Goal: Information Seeking & Learning: Check status

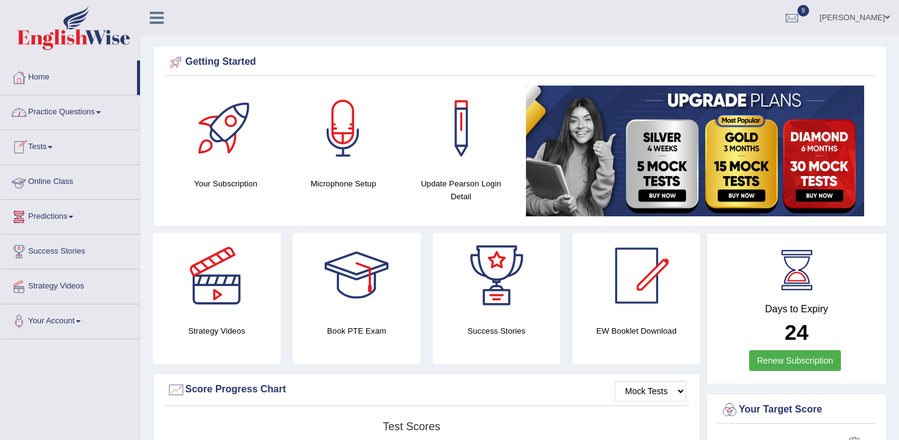
click at [93, 105] on link "Practice Questions" at bounding box center [70, 110] width 139 height 31
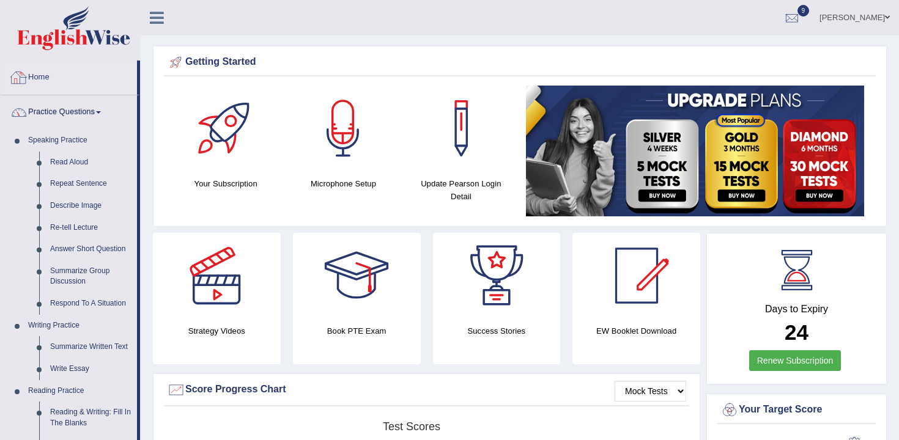
click at [63, 100] on link "Practice Questions" at bounding box center [69, 110] width 136 height 31
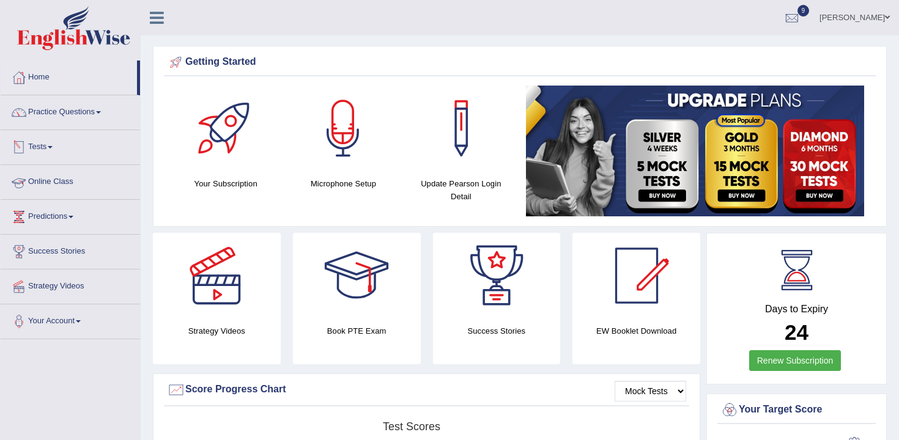
click at [32, 149] on link "Tests" at bounding box center [70, 145] width 139 height 31
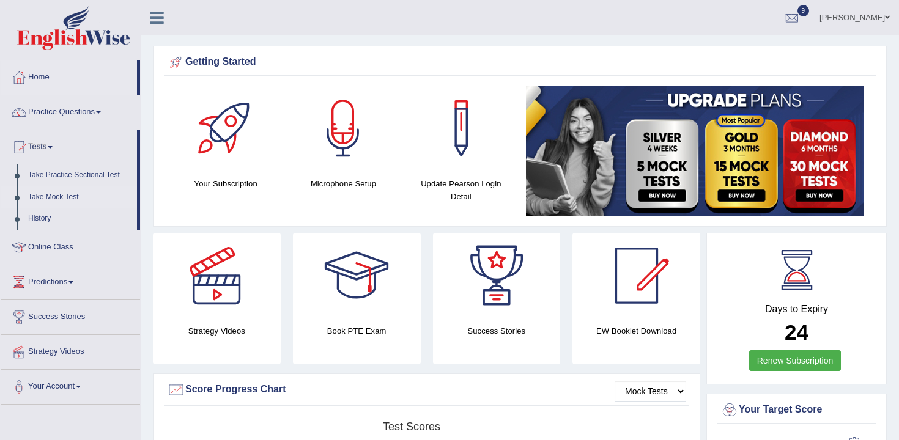
click at [46, 199] on link "Take Mock Test" at bounding box center [80, 197] width 114 height 22
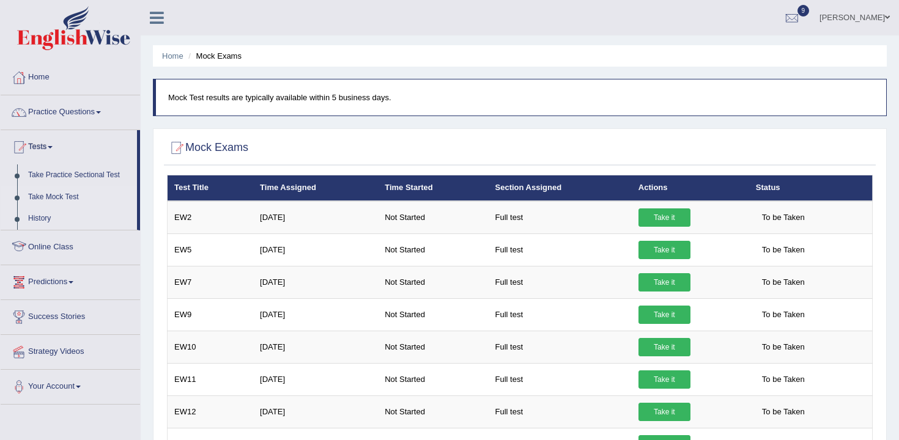
click at [45, 219] on link "History" at bounding box center [80, 219] width 114 height 22
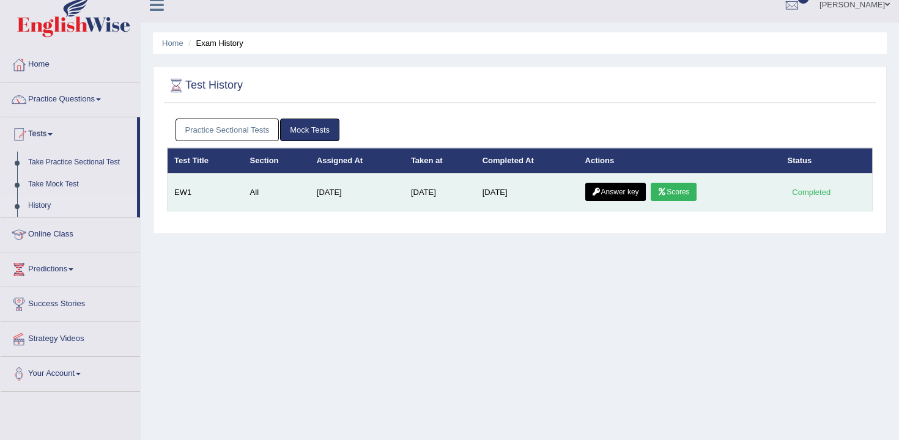
scroll to position [43, 0]
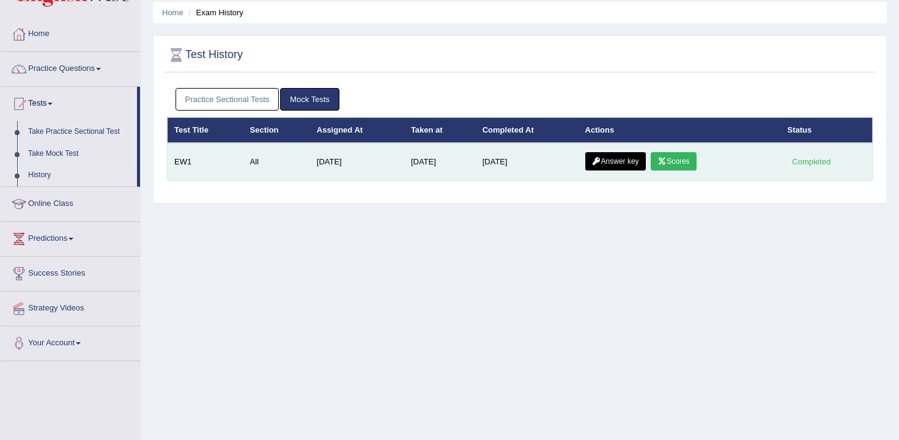
click at [663, 158] on icon at bounding box center [661, 161] width 9 height 7
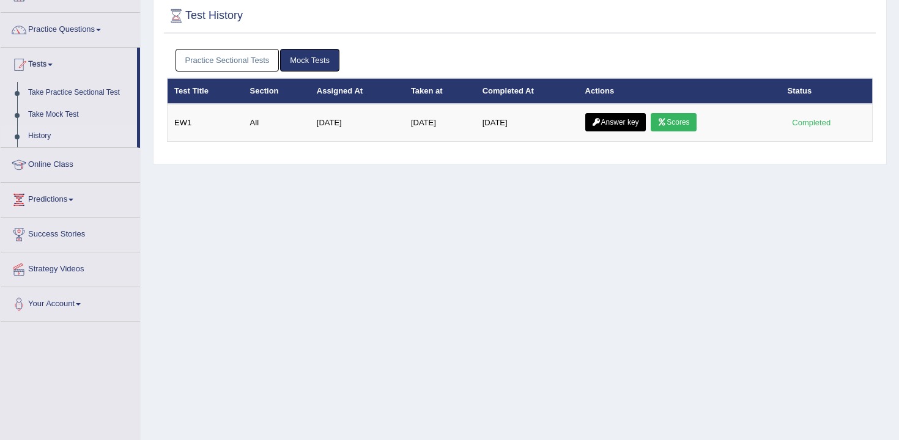
scroll to position [103, 0]
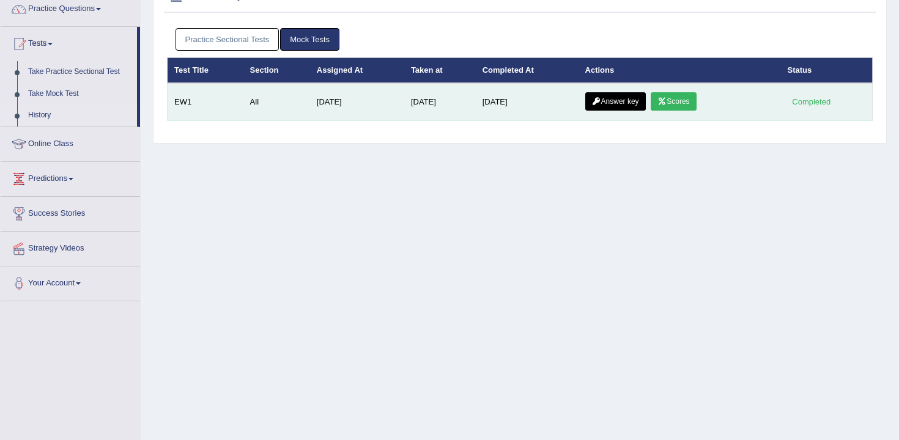
click at [618, 112] on td "Answer key Scores" at bounding box center [679, 102] width 202 height 38
click at [617, 106] on link "Answer key" at bounding box center [615, 101] width 61 height 18
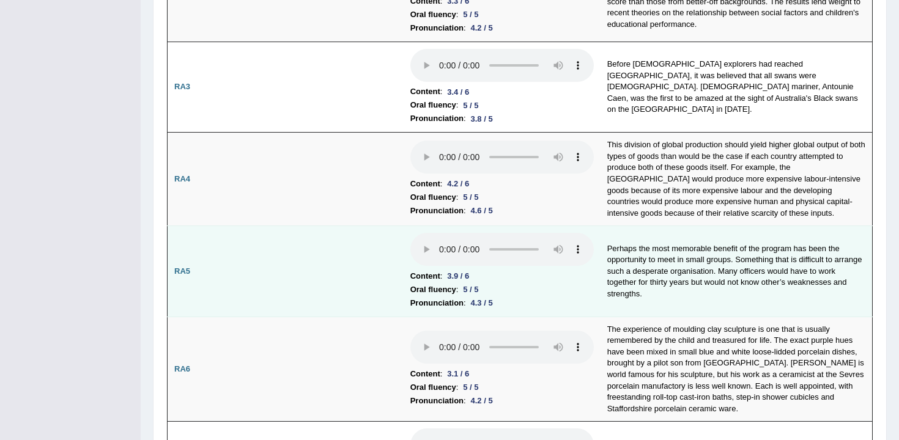
scroll to position [409, 0]
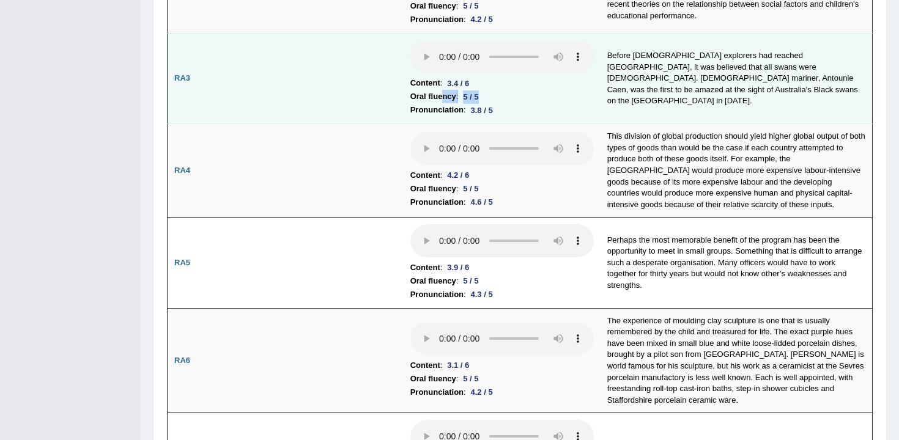
drag, startPoint x: 481, startPoint y: 93, endPoint x: 443, endPoint y: 98, distance: 38.3
click at [443, 98] on li "Oral fluency : 5 / 5" at bounding box center [501, 96] width 183 height 13
click at [530, 104] on li "Pronunciation : 3.8 / 5" at bounding box center [501, 109] width 183 height 13
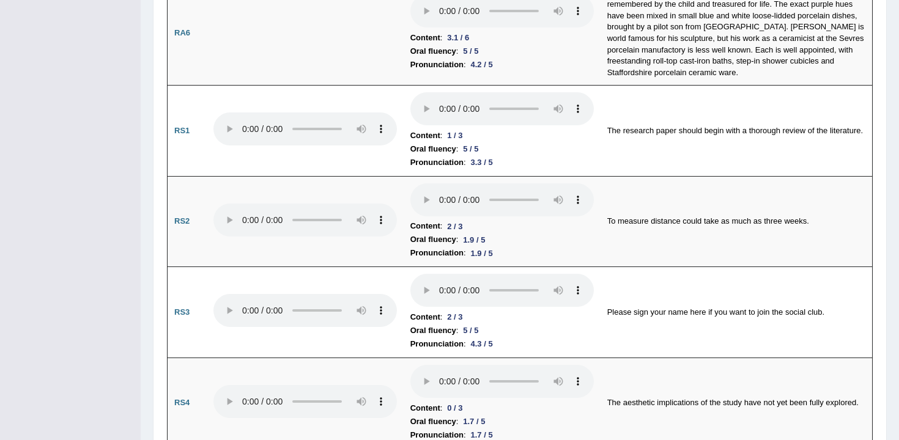
scroll to position [738, 0]
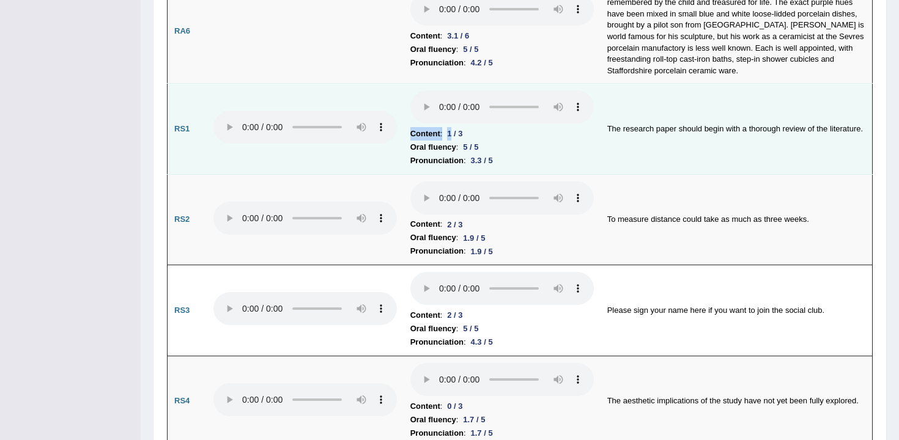
drag, startPoint x: 473, startPoint y: 123, endPoint x: 450, endPoint y: 125, distance: 23.3
click at [450, 125] on td "Content : 1 / 3 Oral fluency : 5 / 5 Pronunciation : 3.3 / 5" at bounding box center [501, 129] width 197 height 91
drag, startPoint x: 515, startPoint y: 153, endPoint x: 515, endPoint y: 142, distance: 11.0
click at [515, 154] on li "Pronunciation : 3.3 / 5" at bounding box center [501, 160] width 183 height 13
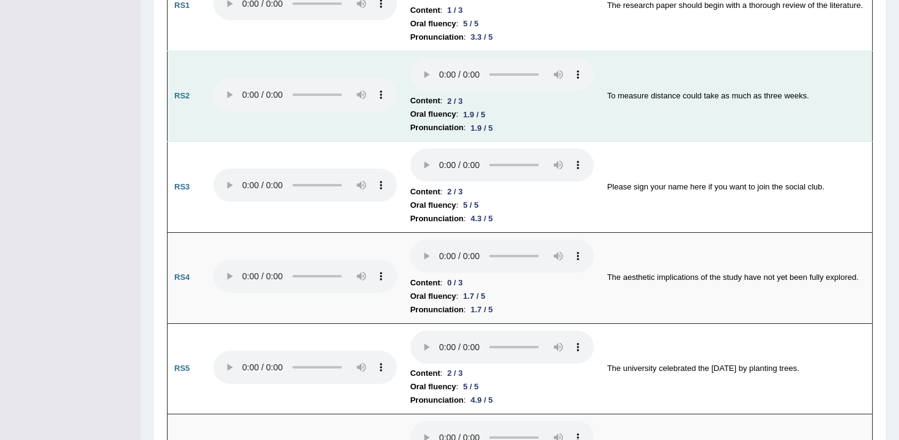
scroll to position [866, 0]
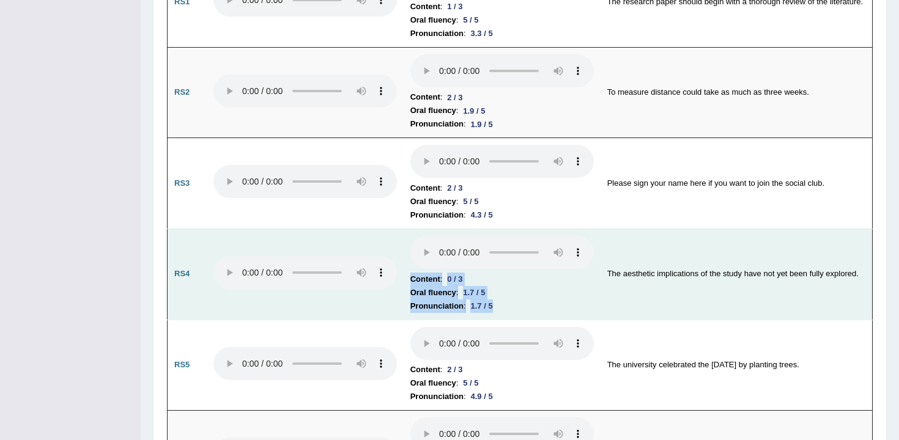
drag, startPoint x: 513, startPoint y: 296, endPoint x: 375, endPoint y: 227, distance: 154.5
click at [375, 229] on tr "RS4 Content : 0 / 3 Oral fluency : 1.7 / 5 Pronunciation : 1.7 / 5 The aestheti…" at bounding box center [519, 274] width 705 height 91
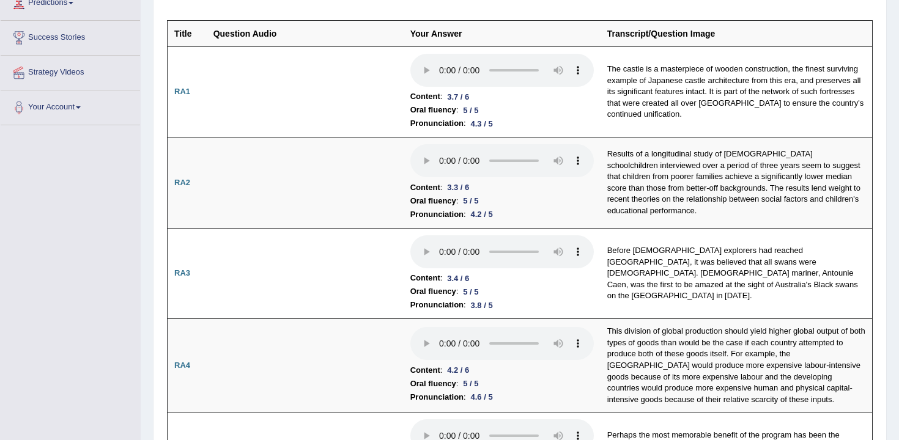
scroll to position [0, 0]
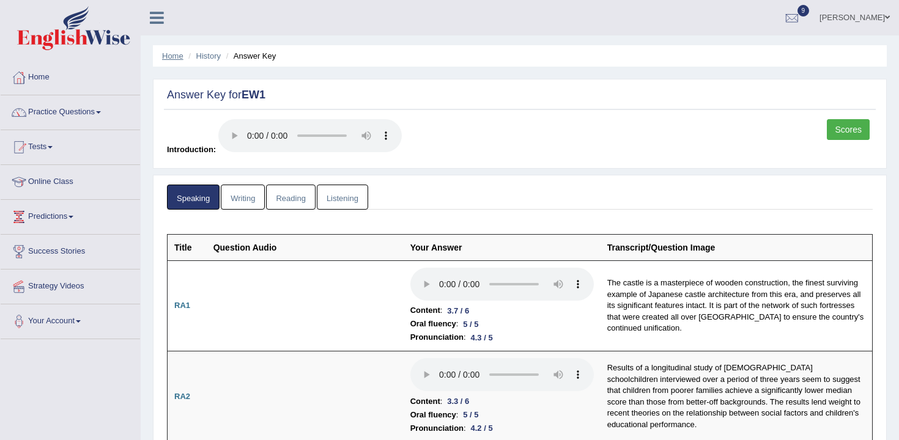
click at [175, 57] on link "Home" at bounding box center [172, 55] width 21 height 9
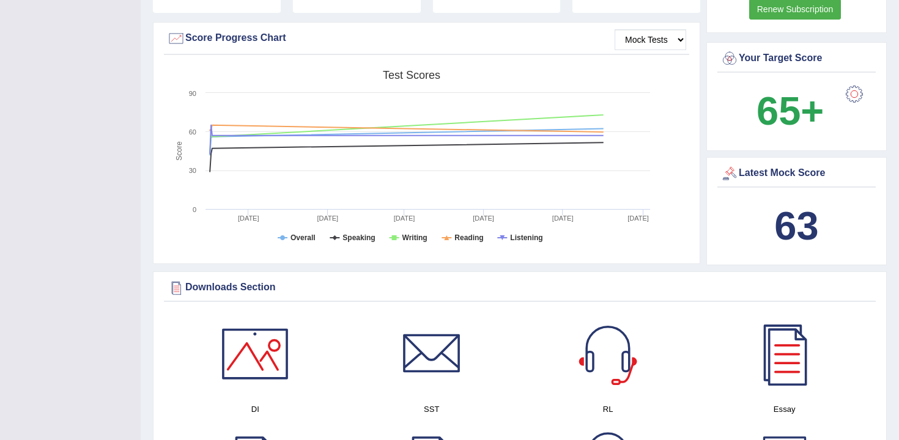
scroll to position [354, 0]
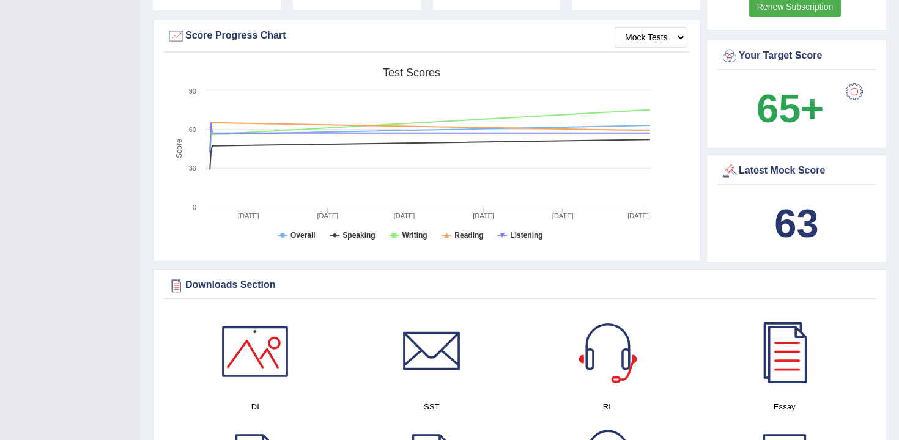
click at [800, 223] on b "63" at bounding box center [796, 223] width 44 height 45
drag, startPoint x: 802, startPoint y: 223, endPoint x: 754, endPoint y: 224, distance: 48.3
click at [754, 224] on div "63" at bounding box center [796, 223] width 152 height 59
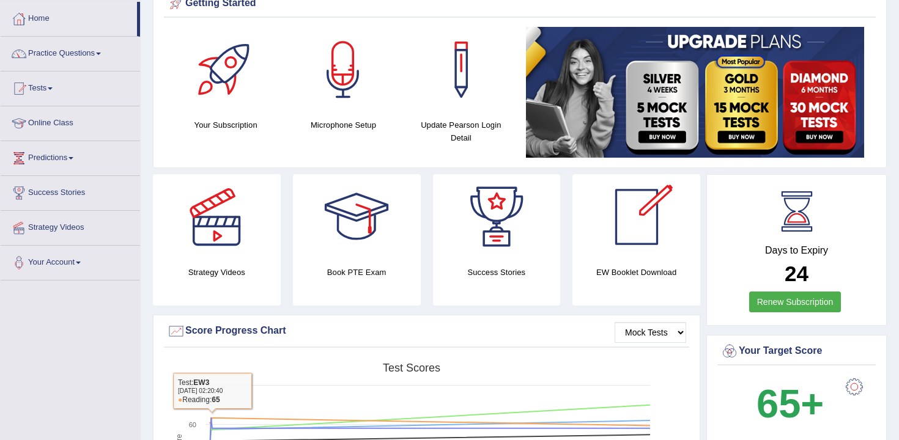
scroll to position [27, 0]
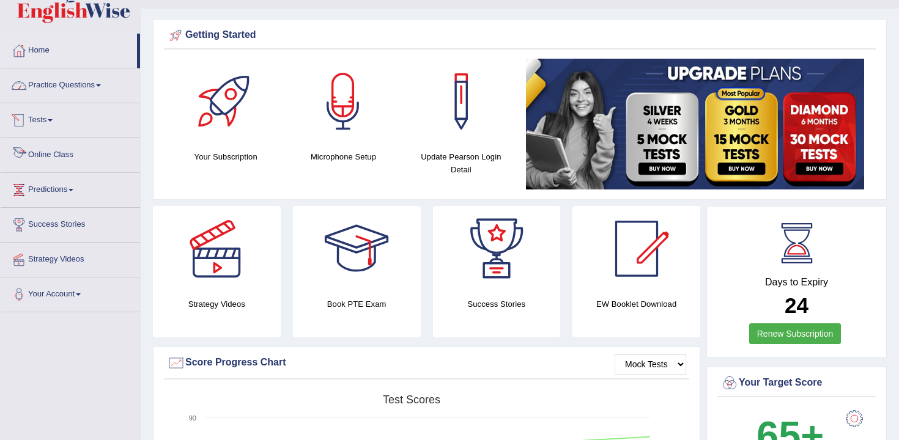
click at [88, 78] on link "Practice Questions" at bounding box center [70, 83] width 139 height 31
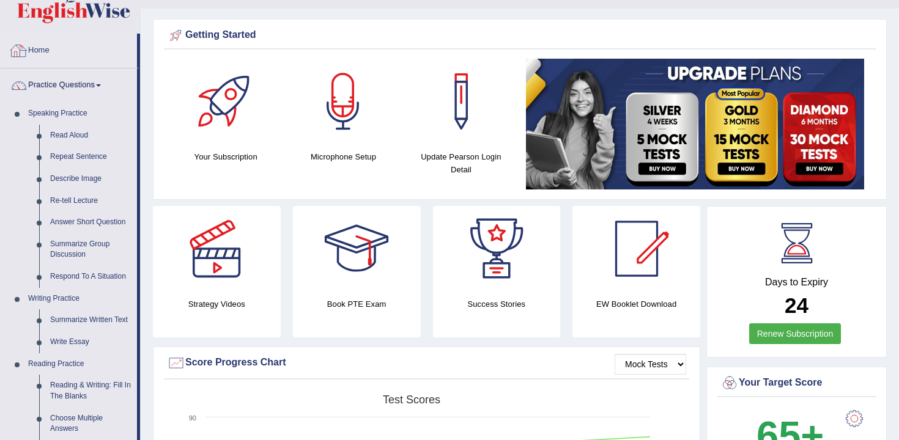
click at [50, 47] on link "Home" at bounding box center [69, 49] width 136 height 31
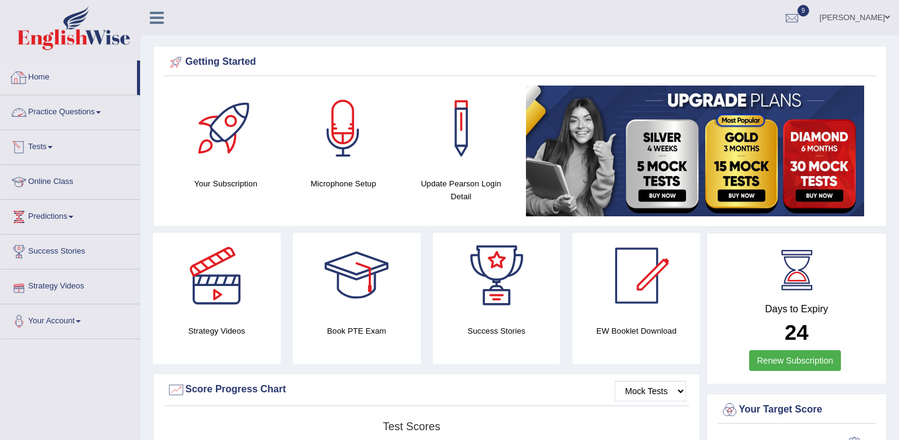
click at [59, 149] on link "Tests" at bounding box center [70, 145] width 139 height 31
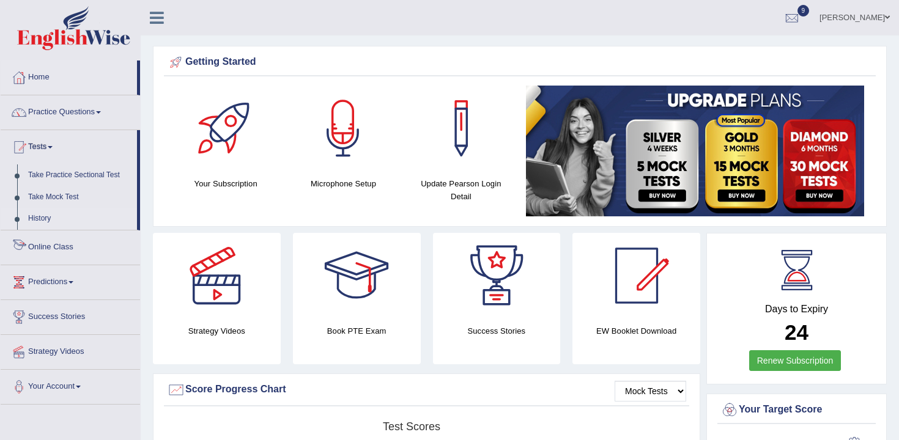
click at [37, 214] on link "History" at bounding box center [80, 219] width 114 height 22
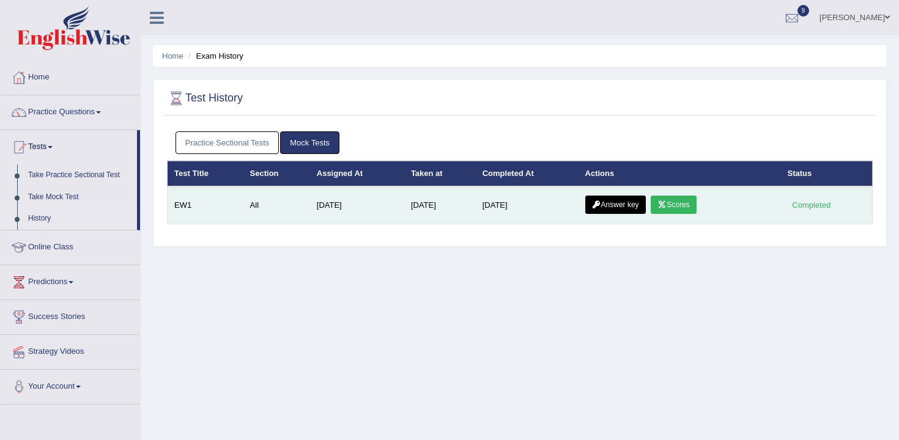
click at [680, 201] on link "Scores" at bounding box center [672, 205] width 45 height 18
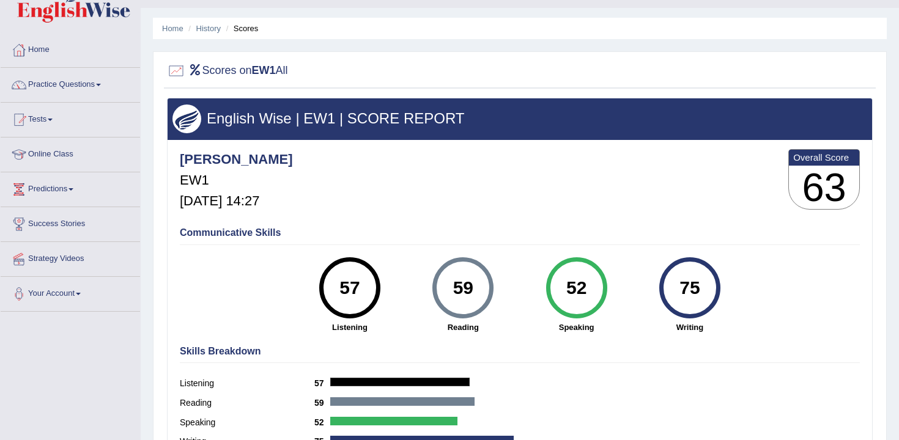
scroll to position [53, 0]
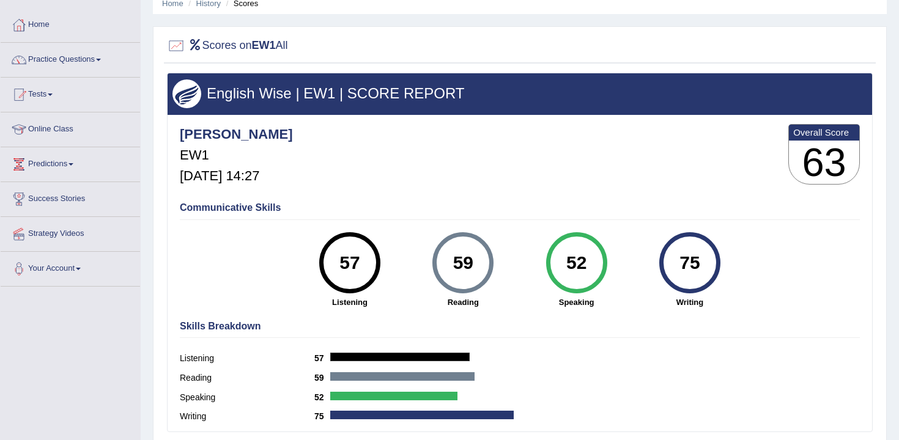
drag, startPoint x: 590, startPoint y: 268, endPoint x: 553, endPoint y: 268, distance: 37.3
click at [553, 268] on div "52" at bounding box center [576, 262] width 61 height 61
click at [614, 260] on div "52 Speaking" at bounding box center [576, 270] width 113 height 76
drag, startPoint x: 596, startPoint y: 263, endPoint x: 507, endPoint y: 263, distance: 89.2
click at [507, 232] on div "57 Listening 59 Reading 52 Speaking 75 Writing" at bounding box center [520, 232] width 680 height 0
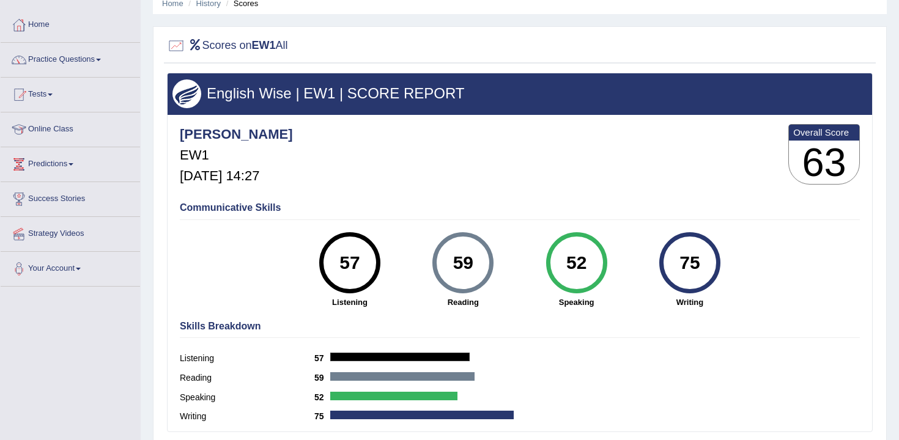
click at [589, 309] on div "Communicative Skills 57 Listening 59 Reading 52 Speaking 75 Writing" at bounding box center [520, 254] width 686 height 116
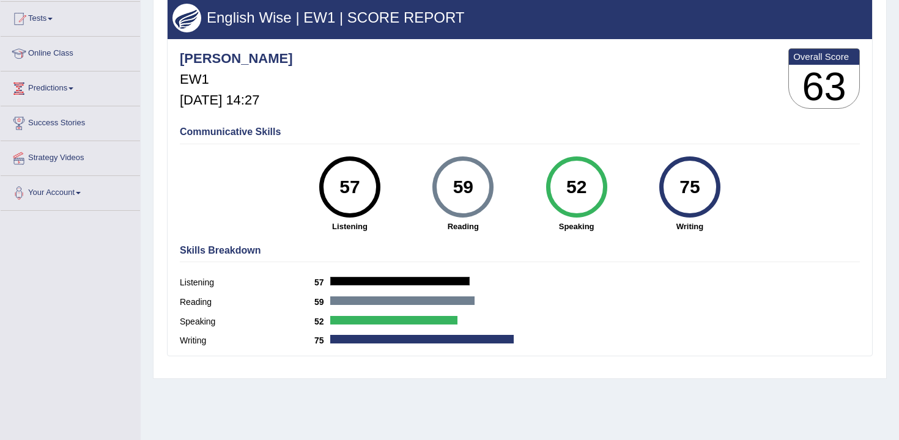
scroll to position [127, 0]
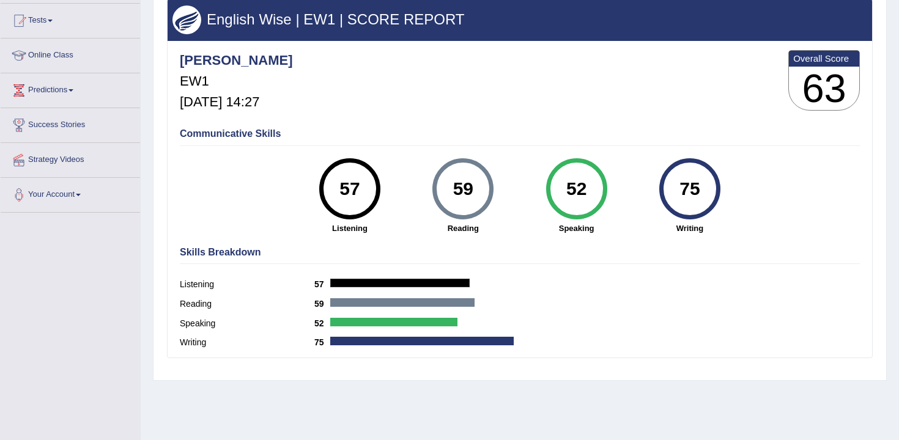
drag, startPoint x: 709, startPoint y: 199, endPoint x: 652, endPoint y: 197, distance: 57.5
click at [652, 197] on div "75 Writing" at bounding box center [689, 196] width 113 height 76
click at [737, 227] on strong "Writing" at bounding box center [689, 229] width 101 height 12
drag, startPoint x: 708, startPoint y: 197, endPoint x: 667, endPoint y: 197, distance: 41.6
click at [667, 197] on div "75" at bounding box center [689, 188] width 61 height 61
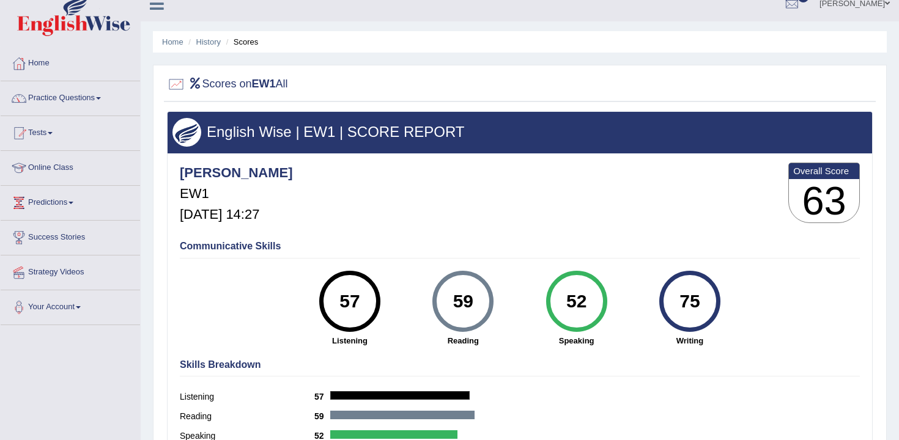
scroll to position [0, 0]
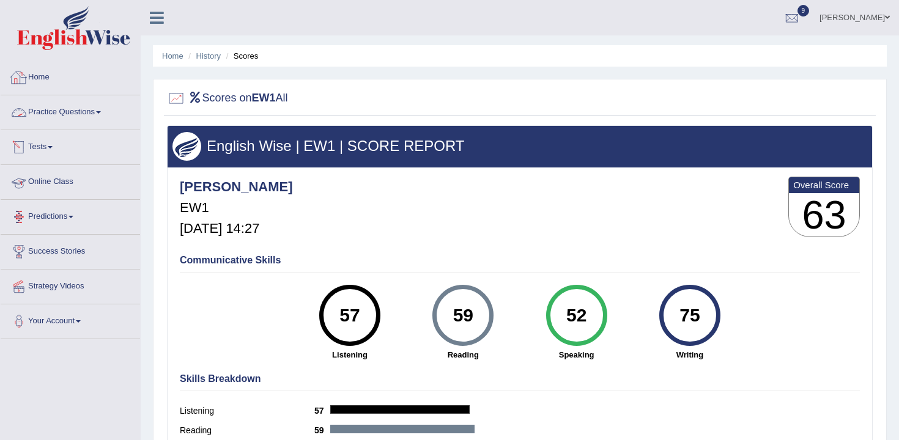
click at [62, 147] on link "Tests" at bounding box center [70, 145] width 139 height 31
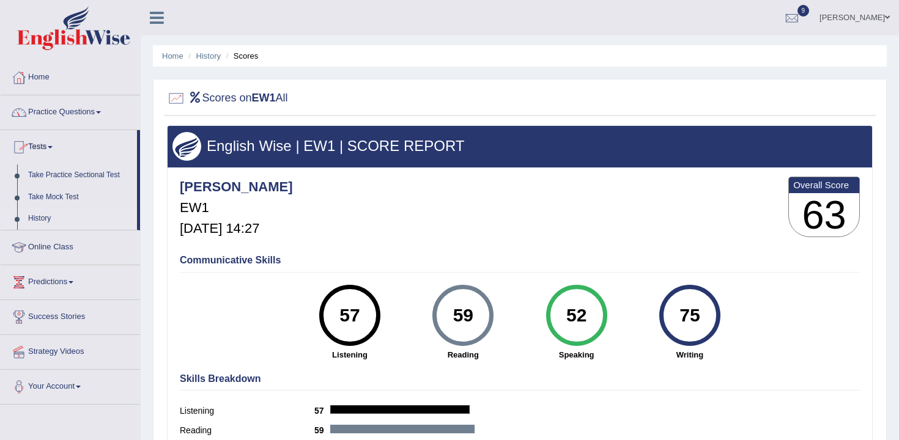
click at [57, 210] on link "History" at bounding box center [80, 219] width 114 height 22
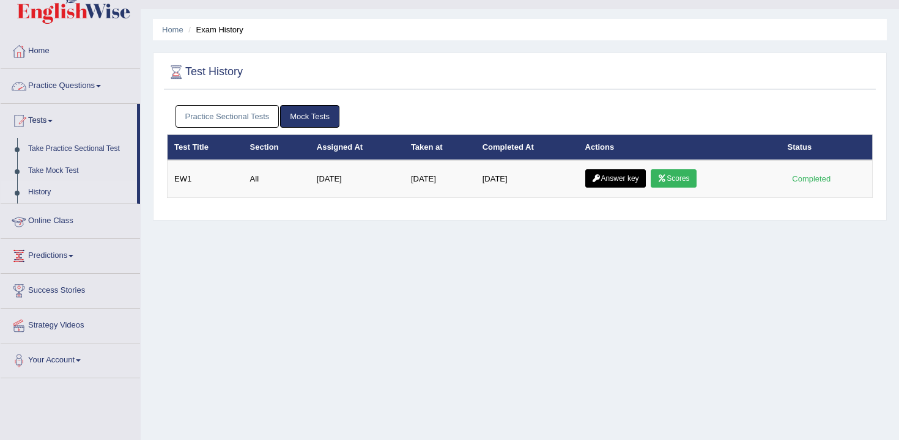
scroll to position [48, 0]
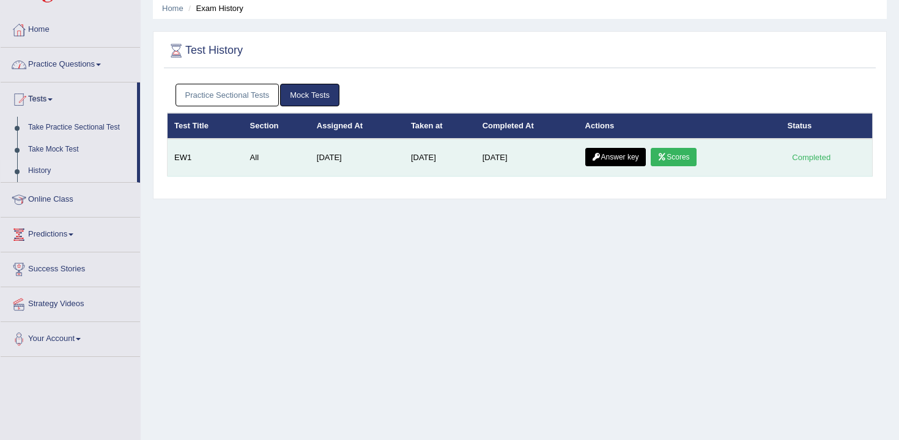
click at [618, 151] on link "Answer key" at bounding box center [615, 157] width 61 height 18
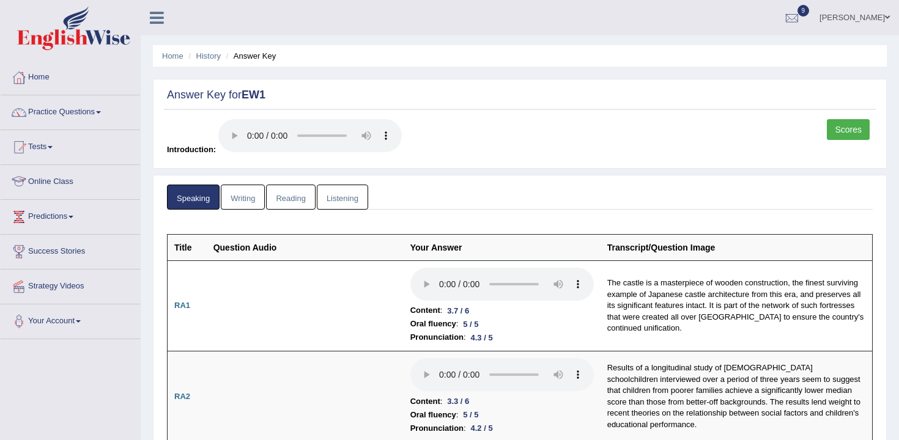
click at [292, 195] on link "Reading" at bounding box center [290, 197] width 49 height 25
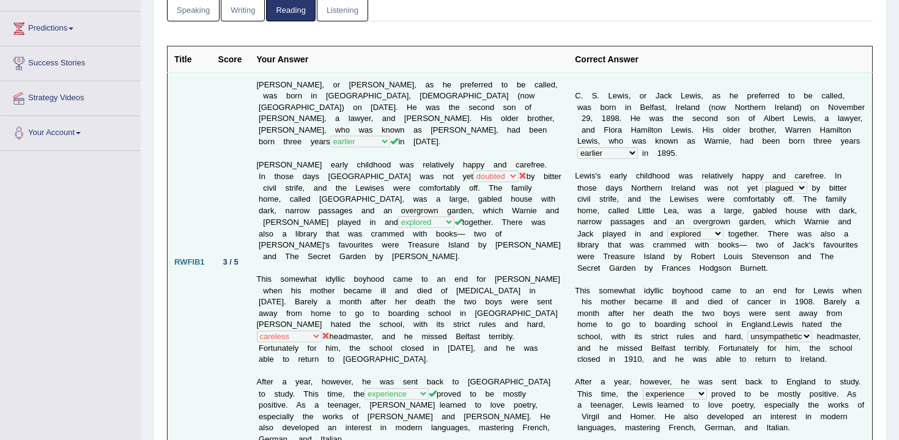
scroll to position [149, 0]
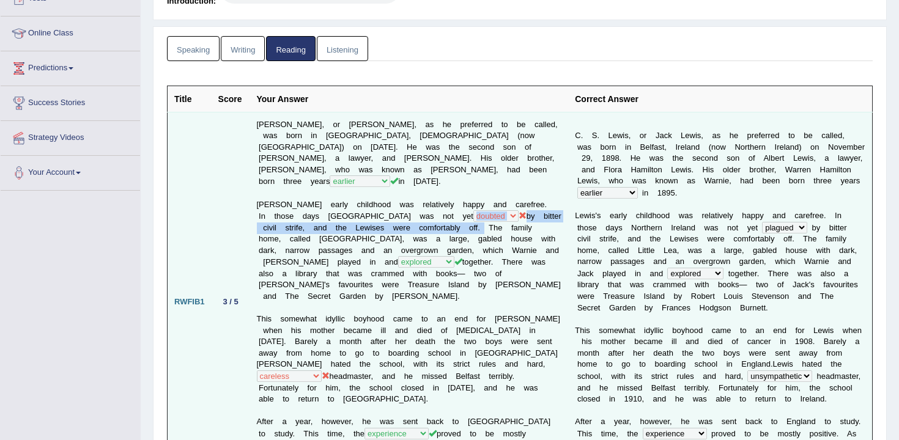
click at [431, 215] on td "C. S. Lewis, or Jack Lewis, as he preferred to be called, was born in Belfast, …" at bounding box center [409, 302] width 318 height 380
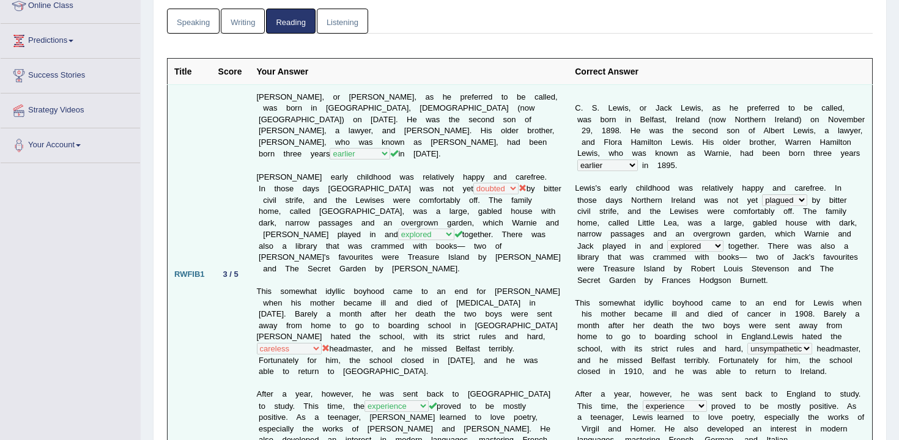
click at [473, 229] on td "C. S. Lewis, or Jack Lewis, as he preferred to be called, was born in Belfast, …" at bounding box center [409, 274] width 318 height 380
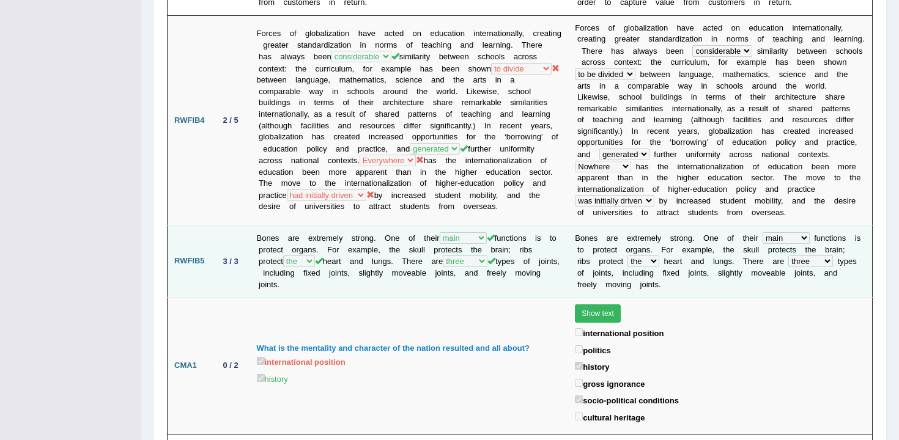
scroll to position [1152, 0]
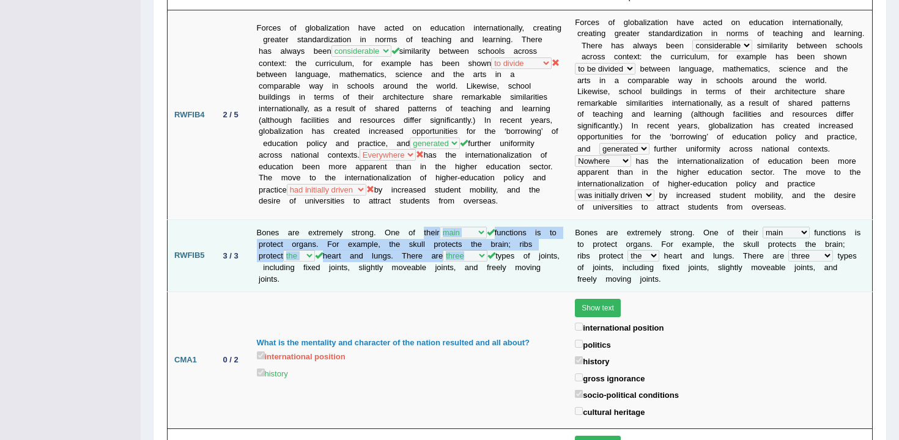
drag, startPoint x: 523, startPoint y: 237, endPoint x: 425, endPoint y: 209, distance: 101.8
click at [425, 220] on td "Bones are extremely strong. One of their first main stable important functions …" at bounding box center [409, 256] width 318 height 72
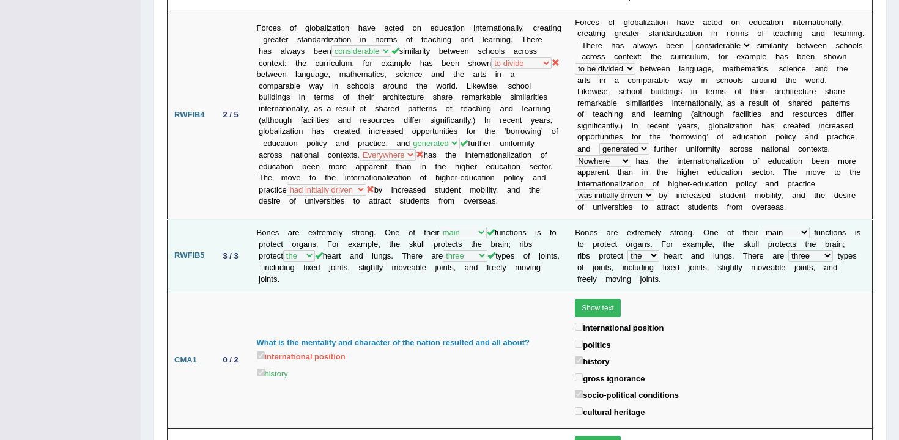
click at [375, 220] on td "Bones are extremely strong. One of their first main stable important functions …" at bounding box center [409, 256] width 318 height 72
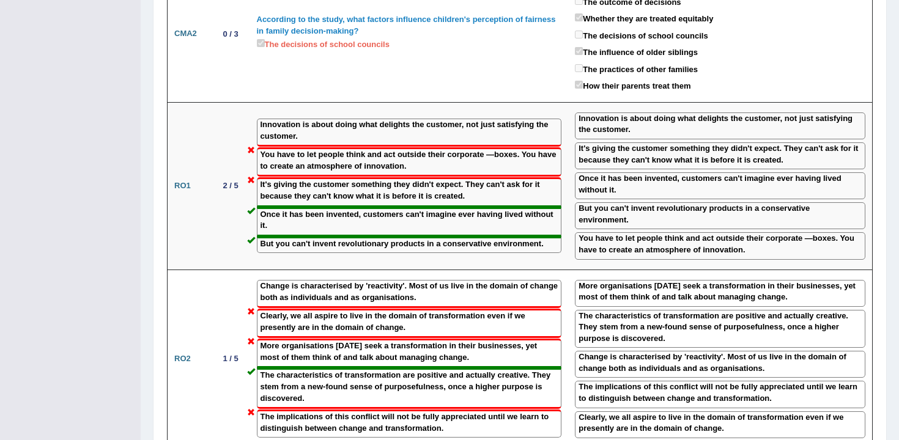
scroll to position [1617, 0]
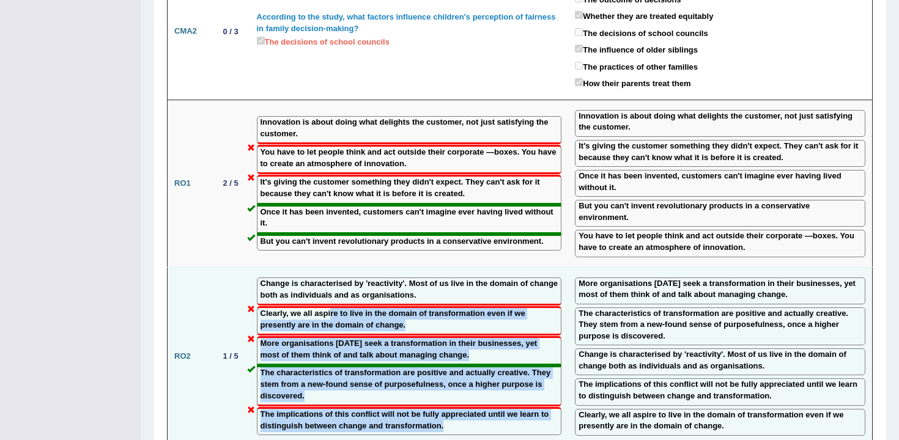
drag, startPoint x: 498, startPoint y: 384, endPoint x: 329, endPoint y: 262, distance: 208.7
click at [329, 267] on td "Change is characterised by 'reactivity'. Most of us live in the domain of chang…" at bounding box center [409, 356] width 318 height 178
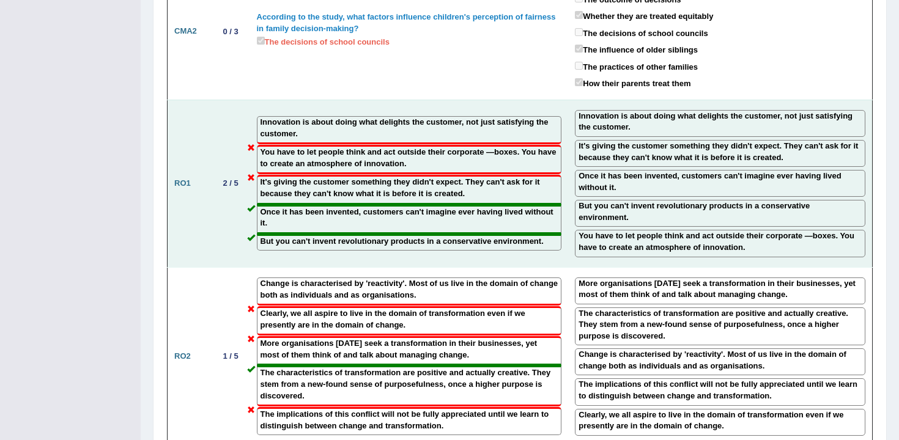
drag, startPoint x: 364, startPoint y: 156, endPoint x: 364, endPoint y: 149, distance: 7.3
click at [364, 177] on label "It's giving the customer something they didn't expect. They can't ask for it be…" at bounding box center [409, 188] width 298 height 23
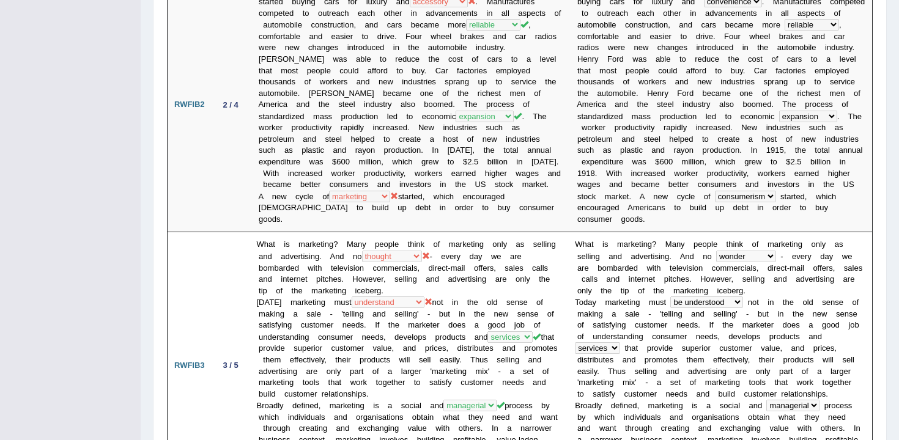
scroll to position [0, 0]
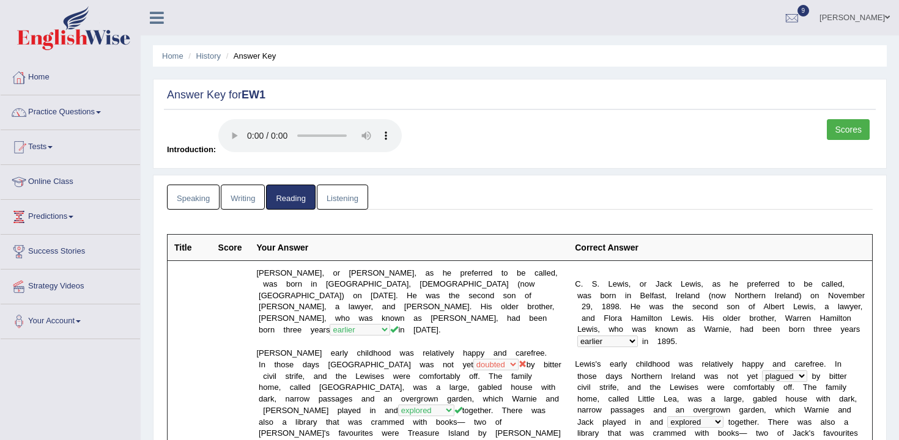
click at [220, 207] on li "Speaking" at bounding box center [194, 197] width 54 height 25
click at [243, 202] on link "Writing" at bounding box center [243, 197] width 44 height 25
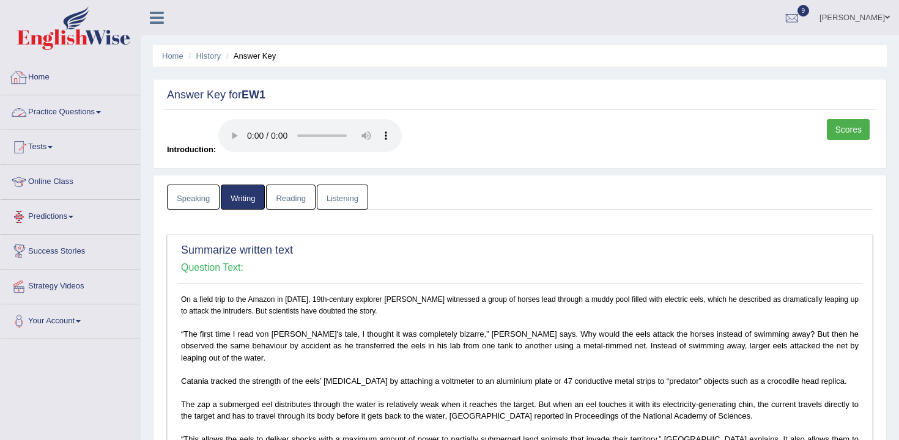
click at [31, 79] on link "Home" at bounding box center [70, 76] width 139 height 31
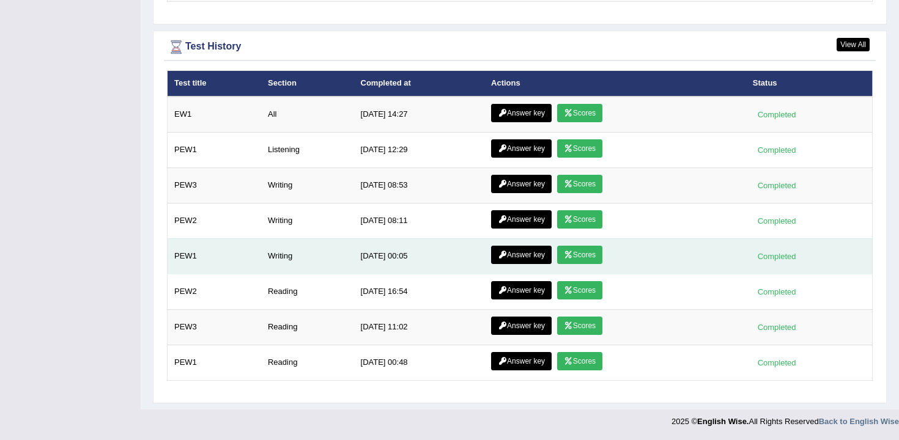
drag, startPoint x: 208, startPoint y: 140, endPoint x: 260, endPoint y: 246, distance: 118.1
click at [260, 246] on tbody "EW1 All 9/6/25 14:27 Answer key Scores Completed PEW1 Listening 9/6/25 12:29 An…" at bounding box center [519, 239] width 705 height 284
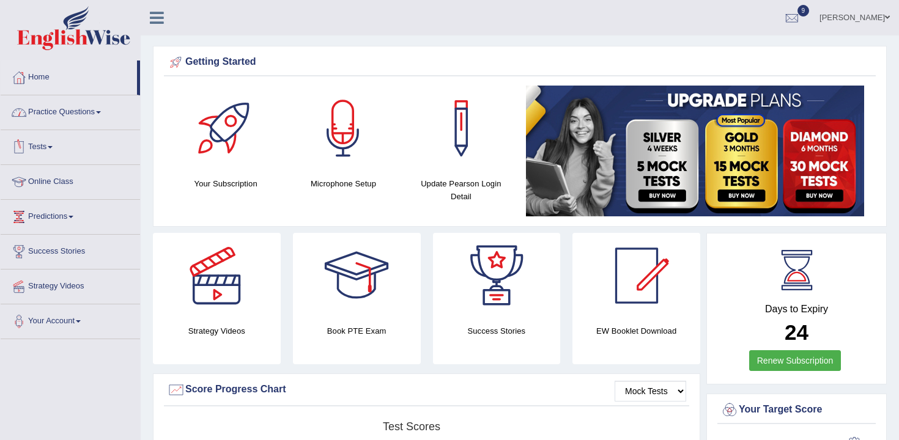
click at [68, 116] on link "Practice Questions" at bounding box center [70, 110] width 139 height 31
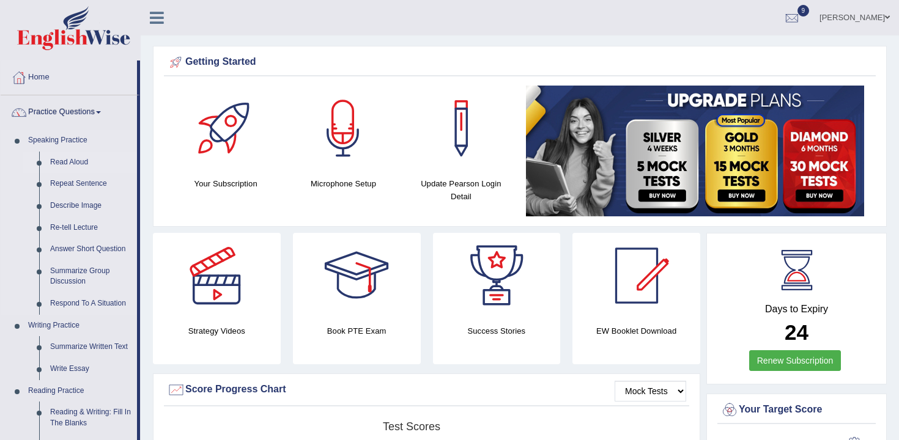
click at [68, 167] on link "Read Aloud" at bounding box center [91, 163] width 92 height 22
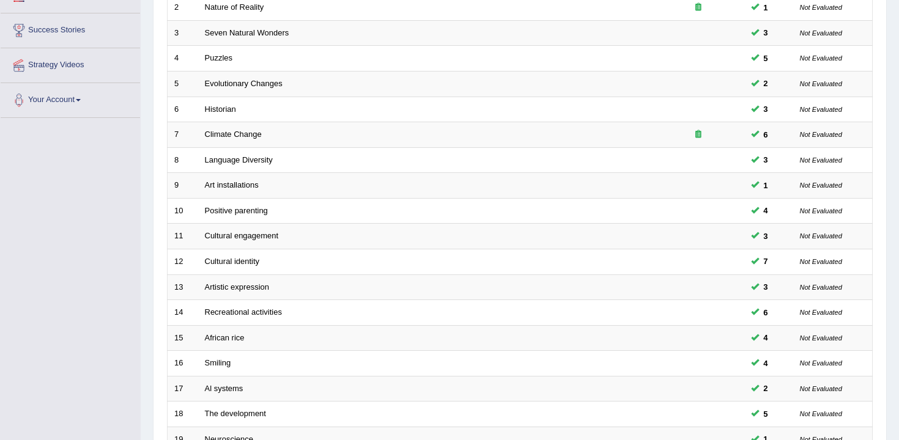
scroll to position [369, 0]
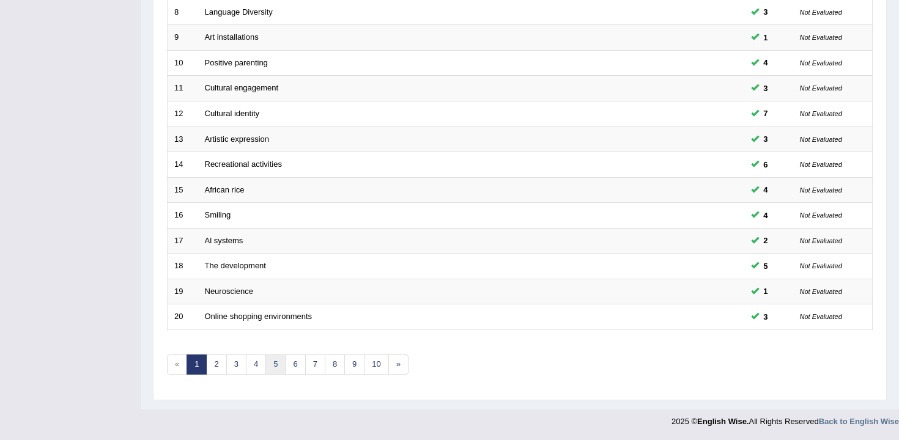
click at [268, 369] on link "5" at bounding box center [275, 365] width 20 height 20
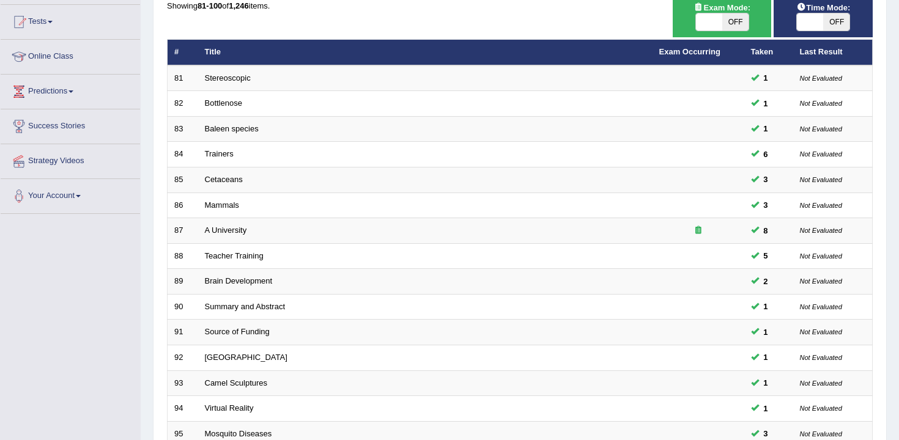
scroll to position [369, 0]
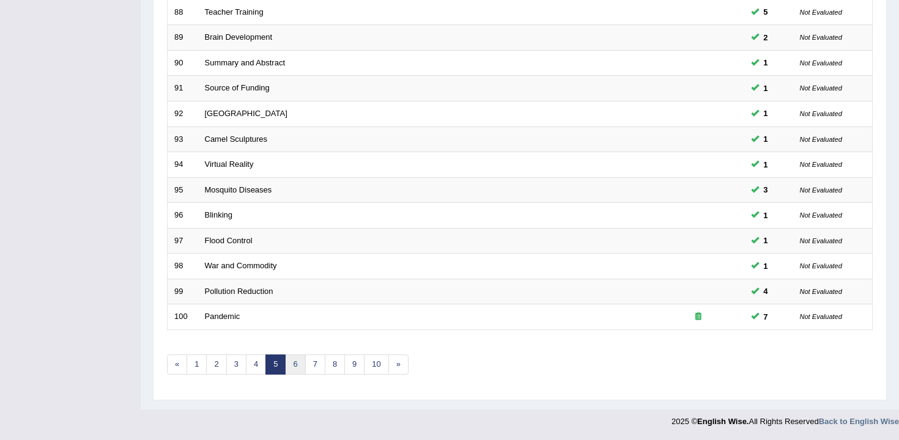
click at [290, 359] on link "6" at bounding box center [295, 365] width 20 height 20
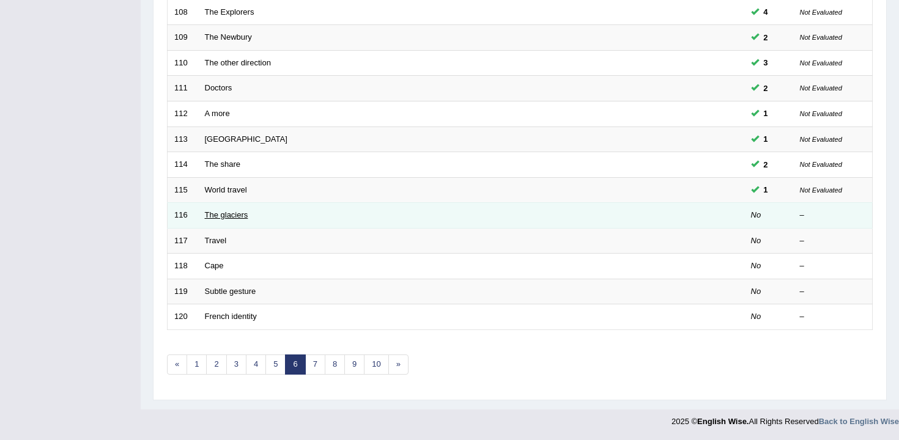
click at [226, 212] on link "The glaciers" at bounding box center [226, 214] width 43 height 9
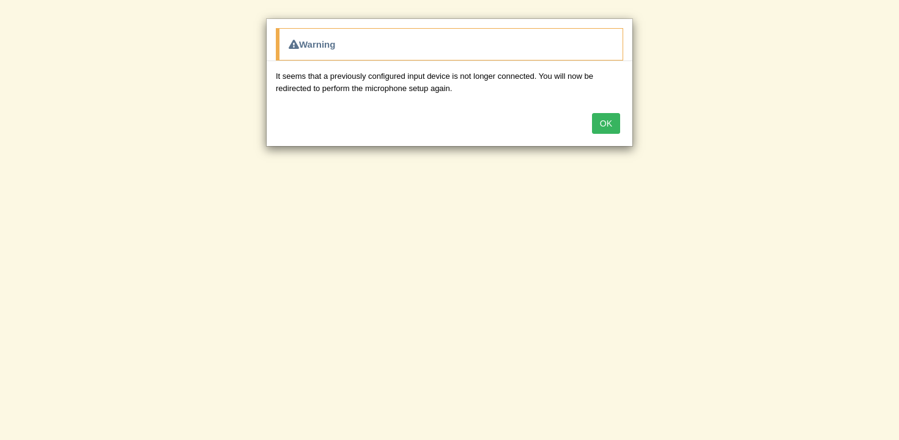
click at [603, 131] on button "OK" at bounding box center [606, 123] width 28 height 21
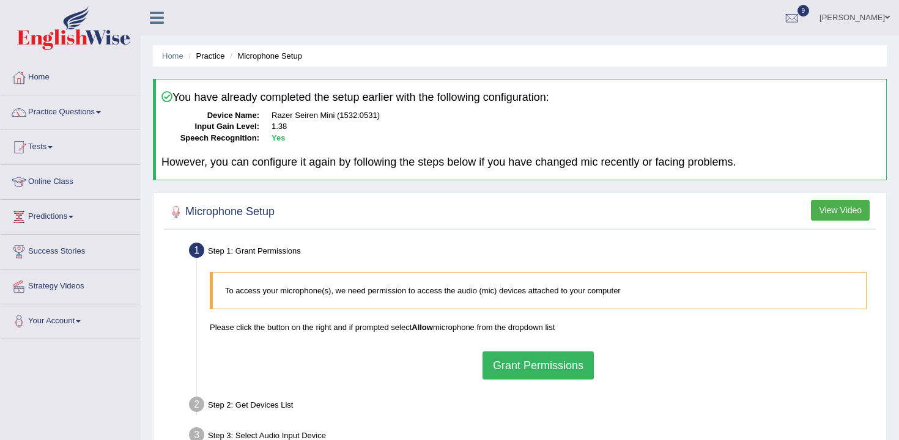
click at [523, 366] on button "Grant Permissions" at bounding box center [537, 365] width 111 height 28
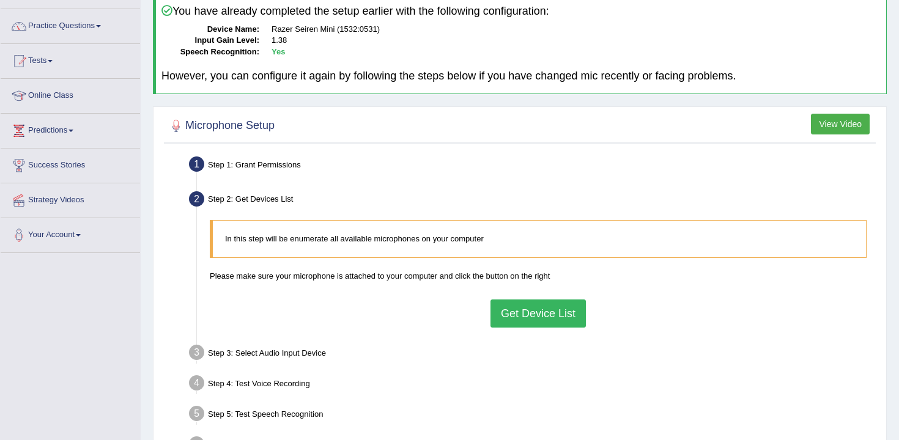
scroll to position [101, 0]
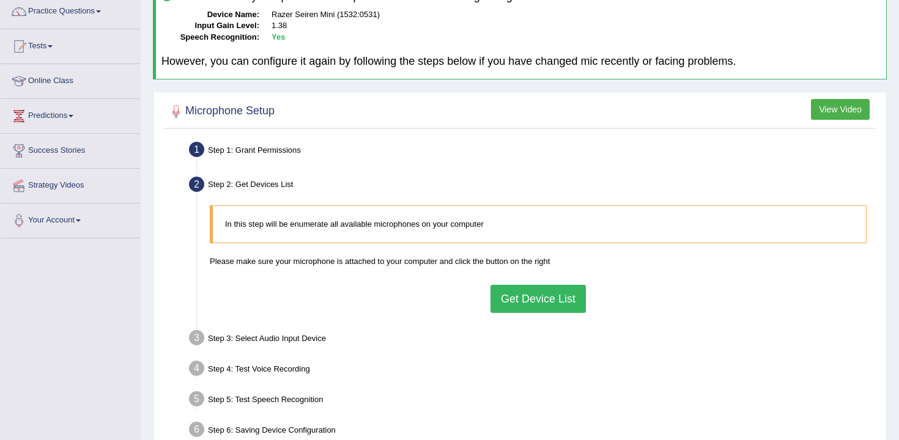
click at [543, 288] on button "Get Device List" at bounding box center [537, 299] width 95 height 28
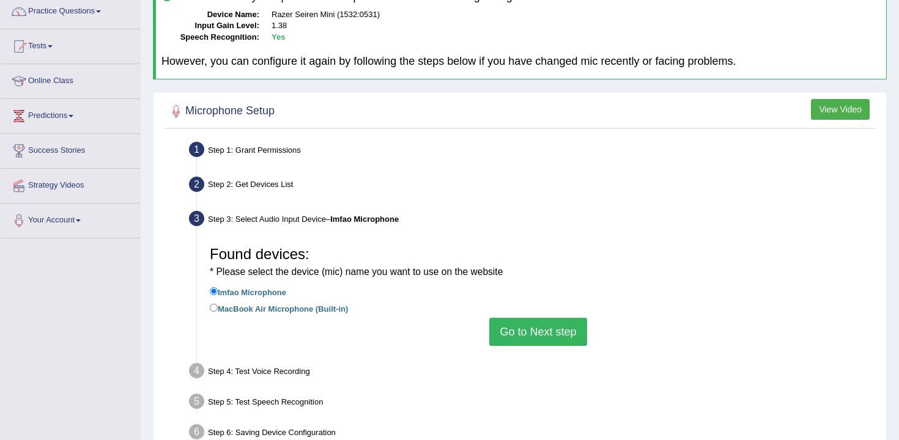
click at [532, 342] on button "Go to Next step" at bounding box center [537, 332] width 97 height 28
click at [592, 359] on div "Step 4: Test Voice Recording" at bounding box center [531, 372] width 697 height 27
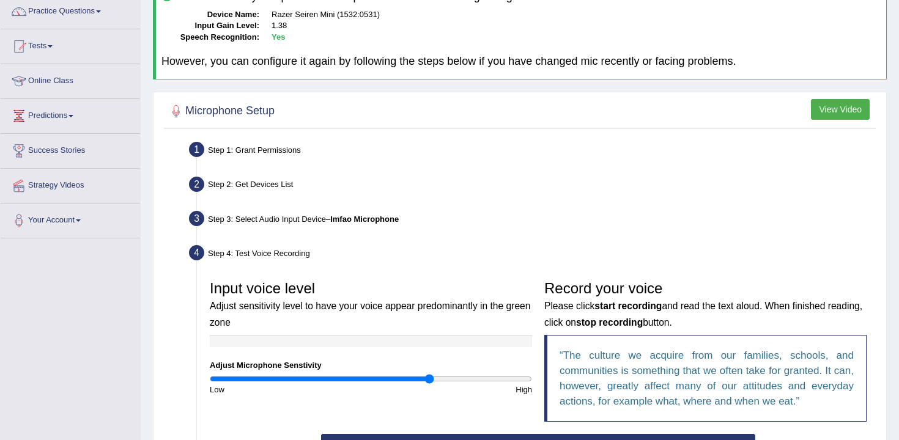
scroll to position [269, 0]
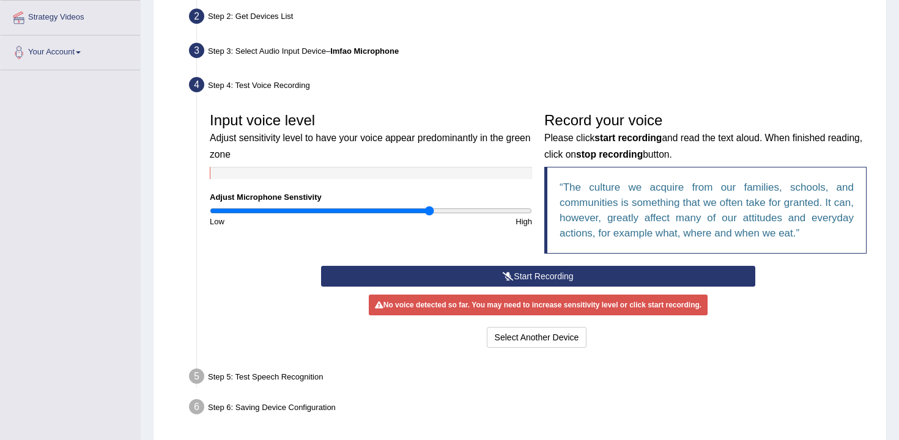
click at [549, 269] on button "Start Recording" at bounding box center [537, 276] width 433 height 21
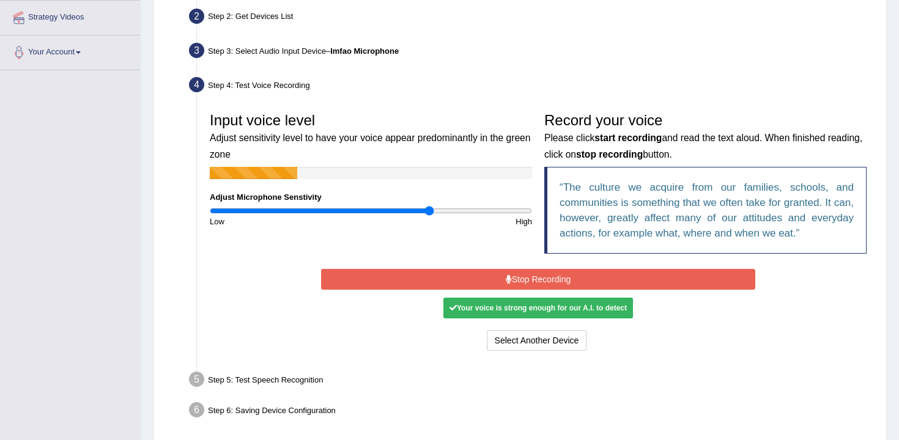
click at [553, 285] on button "Stop Recording" at bounding box center [537, 279] width 433 height 21
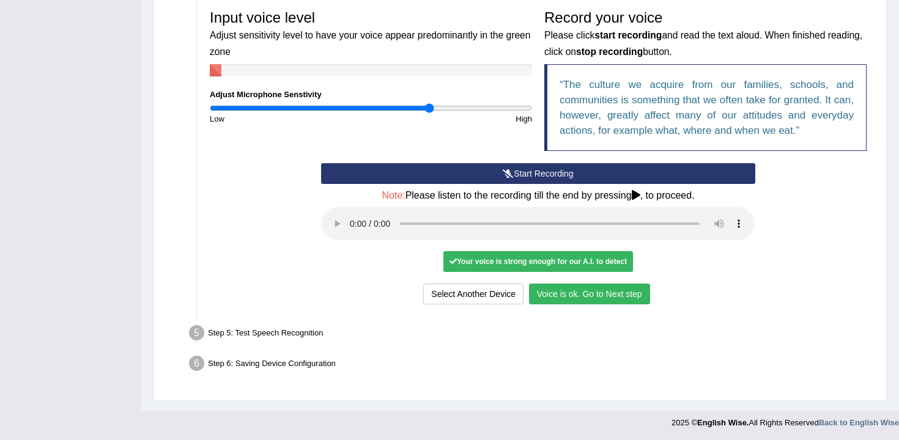
click at [619, 285] on button "Voice is ok. Go to Next step" at bounding box center [589, 294] width 121 height 21
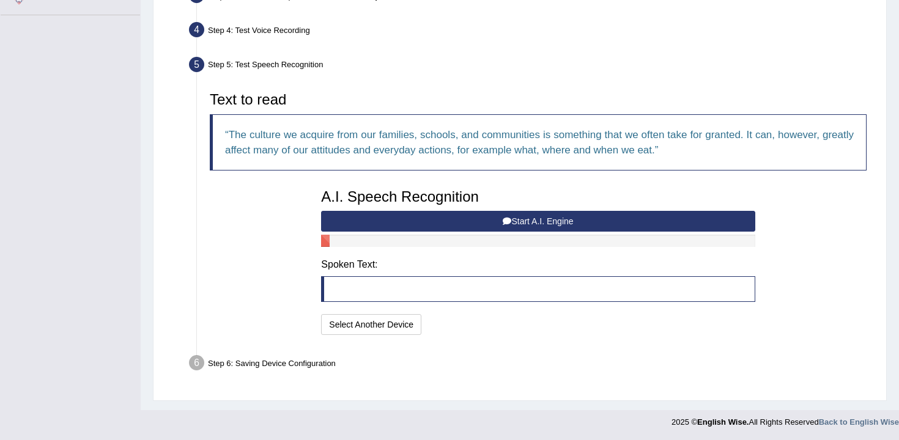
scroll to position [324, 0]
click at [520, 226] on button "Start A.I. Engine" at bounding box center [537, 221] width 433 height 21
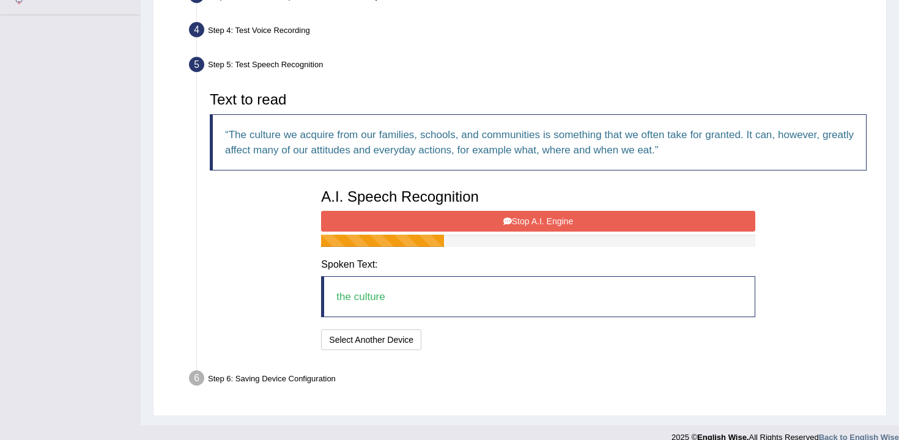
click at [520, 226] on button "Stop A.I. Engine" at bounding box center [537, 221] width 433 height 21
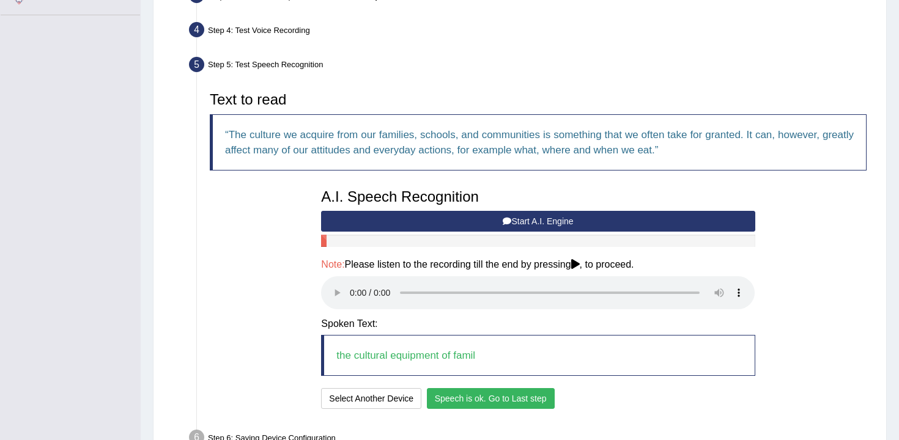
click at [531, 399] on button "Speech is ok. Go to Last step" at bounding box center [491, 398] width 128 height 21
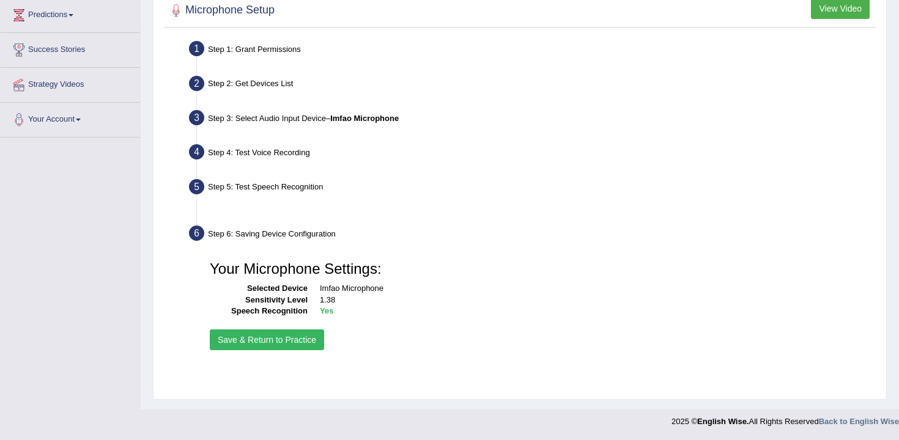
scroll to position [202, 0]
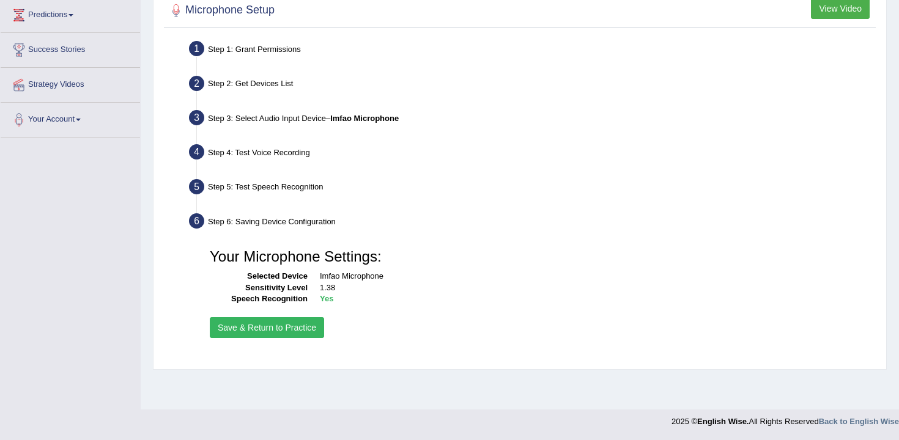
click at [245, 325] on button "Save & Return to Practice" at bounding box center [267, 327] width 114 height 21
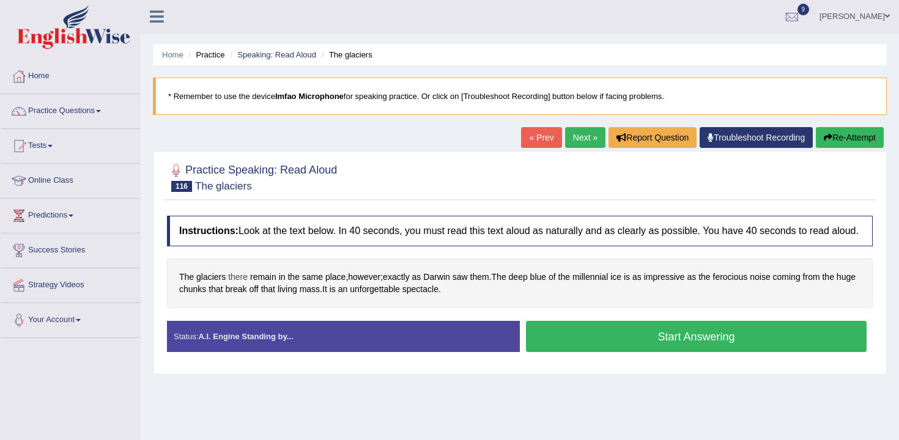
drag, startPoint x: 484, startPoint y: 301, endPoint x: 240, endPoint y: 284, distance: 243.9
click at [240, 284] on div "The glaciers there remain in the same place , however ; exactly as [PERSON_NAME…" at bounding box center [519, 284] width 705 height 50
click at [258, 295] on span "off" at bounding box center [253, 289] width 9 height 13
click at [276, 295] on body "Toggle navigation Home Practice Questions Speaking Practice Read Aloud Repeat S…" at bounding box center [449, 219] width 899 height 440
click at [543, 337] on button "Start Answering" at bounding box center [696, 336] width 340 height 31
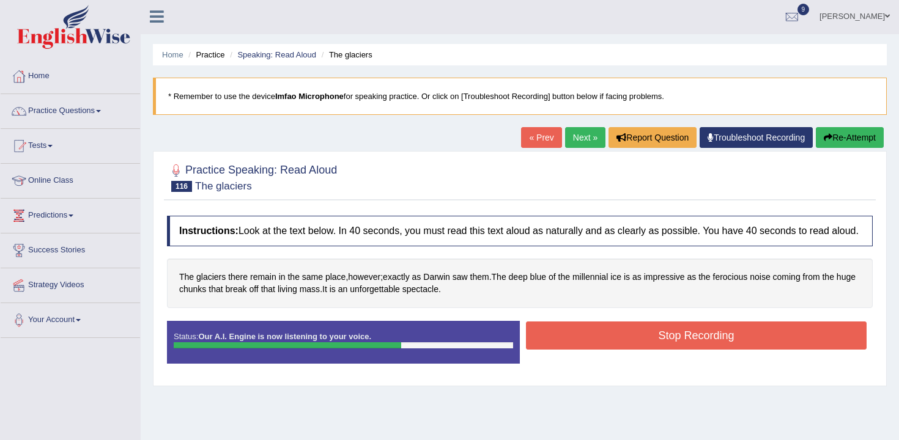
click at [582, 341] on button "Stop Recording" at bounding box center [696, 336] width 340 height 28
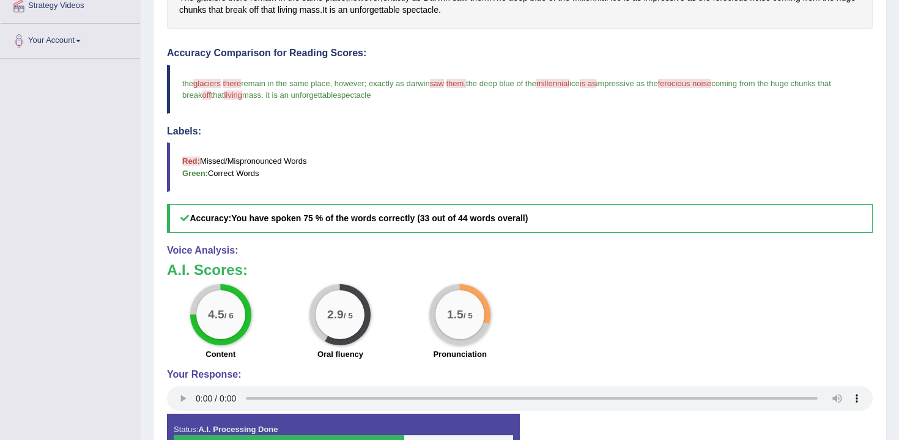
scroll to position [289, 0]
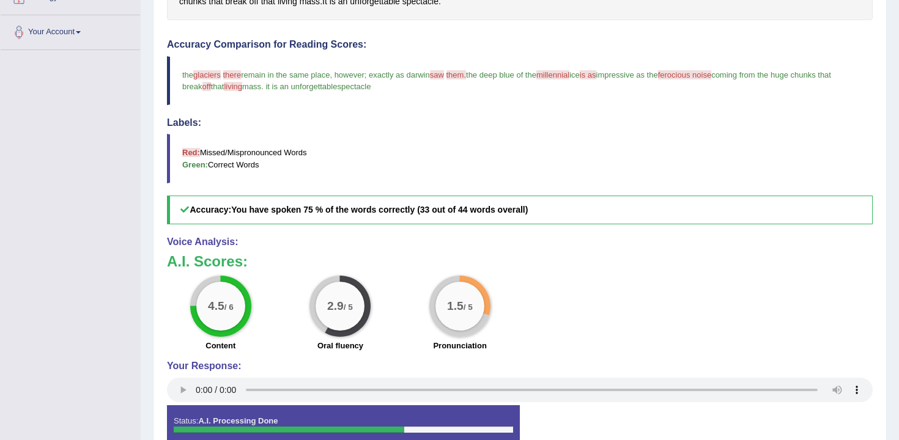
drag, startPoint x: 232, startPoint y: 309, endPoint x: 183, endPoint y: 309, distance: 49.5
click at [183, 309] on div "4.5 / 6 Content" at bounding box center [221, 315] width 120 height 79
drag, startPoint x: 364, startPoint y: 318, endPoint x: 517, endPoint y: 293, distance: 154.9
click at [516, 298] on div "4.5 / 6 Content 2.9 / 5 Oral fluency 1.5 / 5 Pronunciation" at bounding box center [520, 315] width 718 height 79
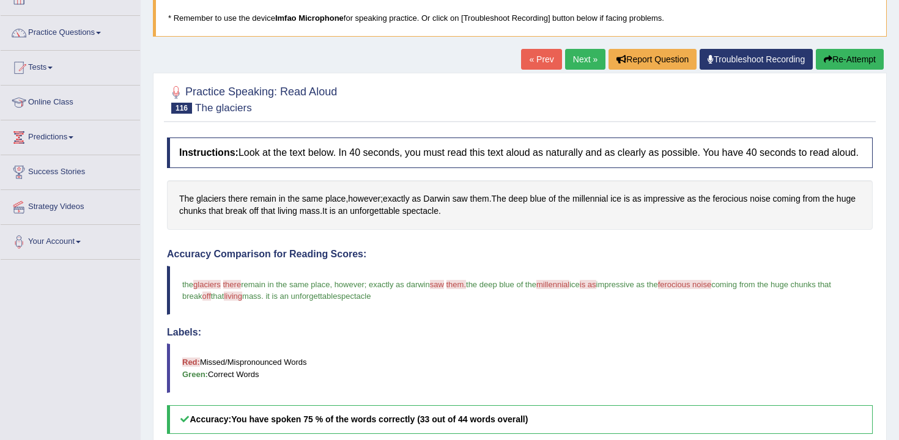
scroll to position [0, 0]
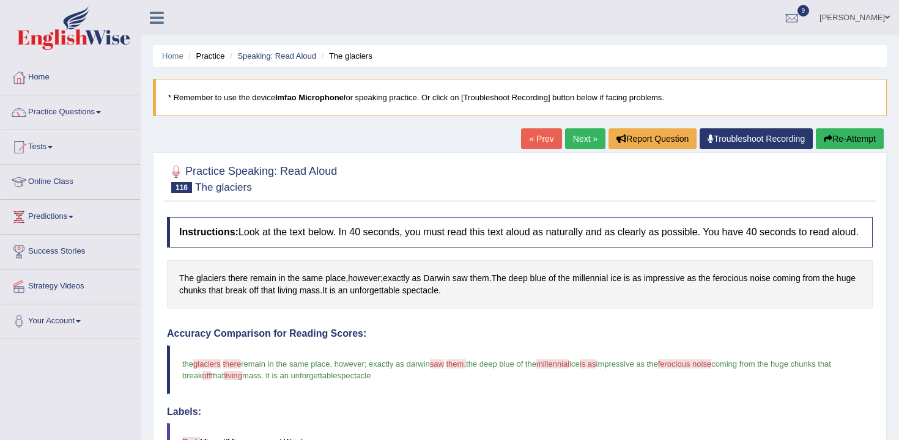
click at [827, 138] on icon "button" at bounding box center [827, 138] width 9 height 9
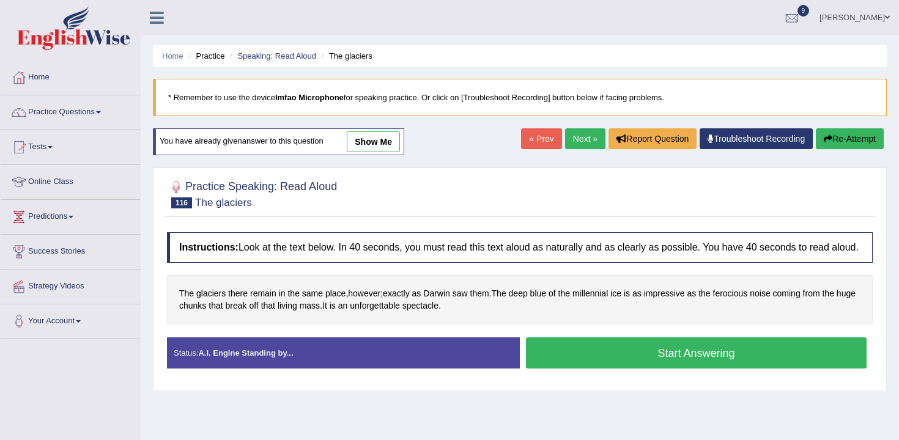
click at [599, 361] on button "Start Answering" at bounding box center [696, 352] width 340 height 31
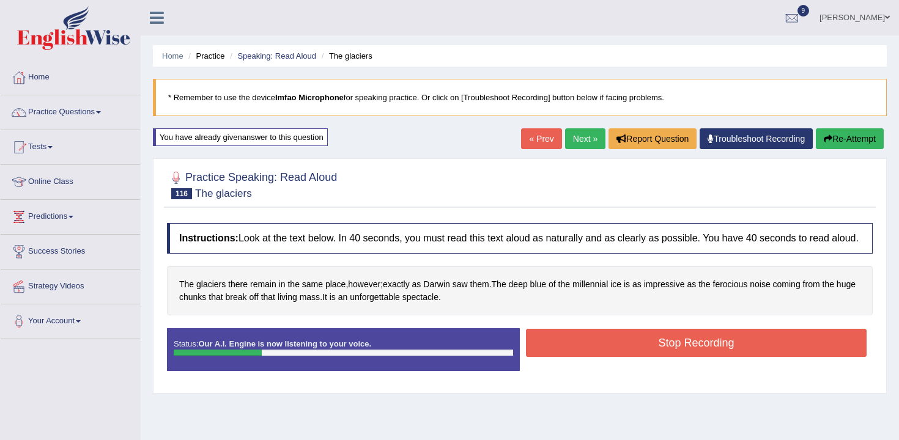
click at [559, 348] on button "Stop Recording" at bounding box center [696, 343] width 340 height 28
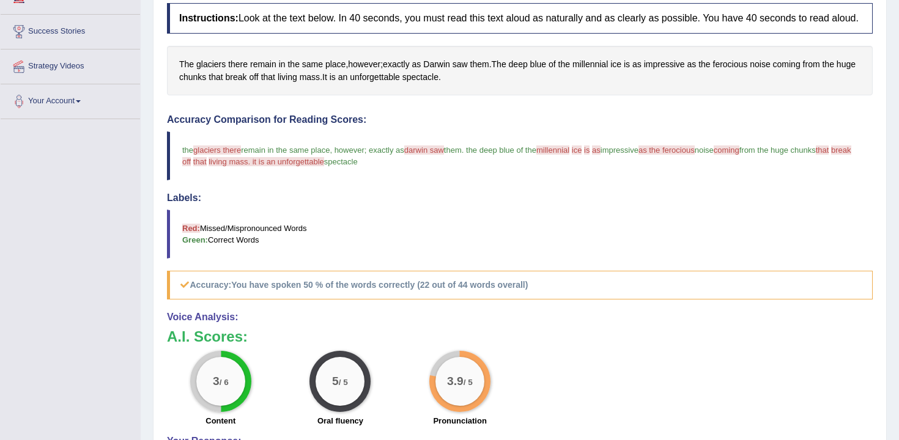
scroll to position [228, 0]
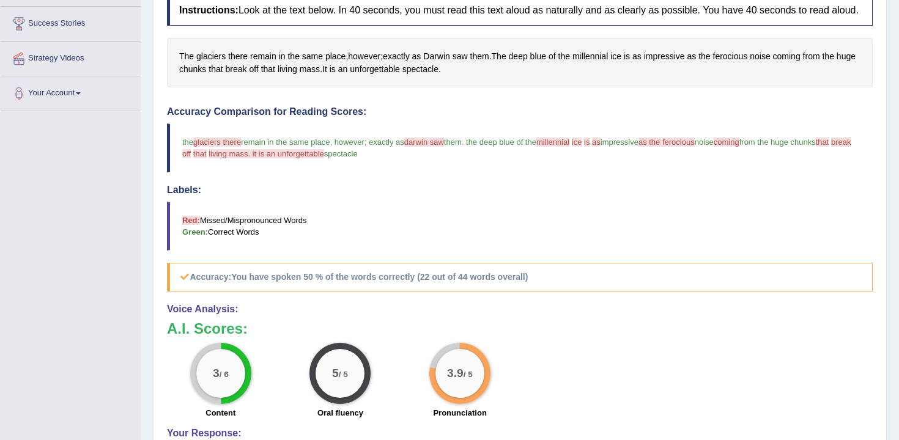
click at [233, 380] on div "3 / 6" at bounding box center [220, 373] width 49 height 49
click at [359, 413] on div "5 / 5 Oral fluency" at bounding box center [341, 382] width 120 height 79
click at [455, 404] on div "3.9 / 5" at bounding box center [459, 373] width 61 height 61
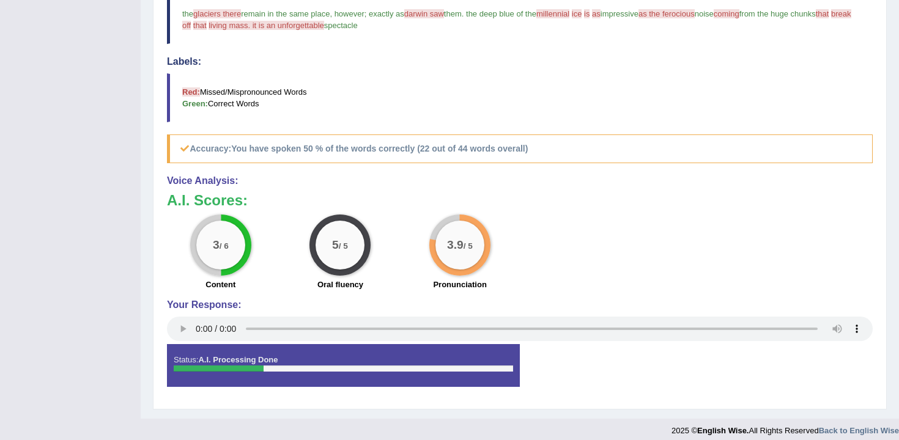
scroll to position [333, 0]
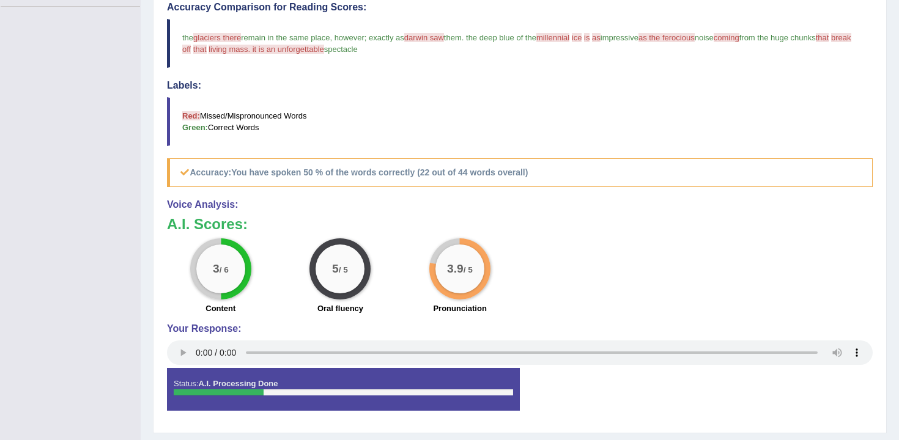
click at [462, 293] on div "3.9 / 5" at bounding box center [459, 269] width 49 height 49
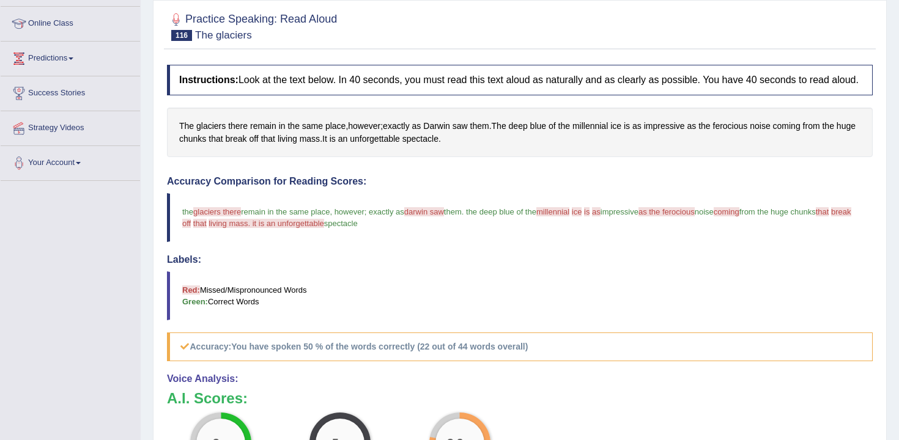
scroll to position [0, 0]
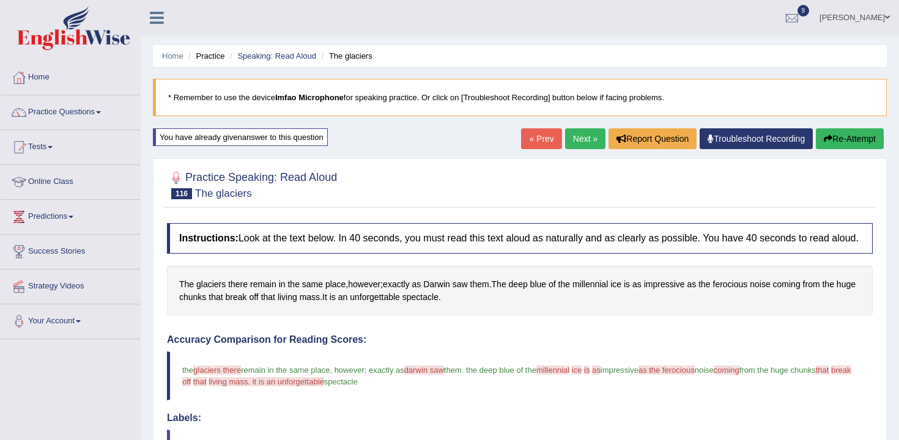
click at [856, 130] on button "Re-Attempt" at bounding box center [849, 138] width 68 height 21
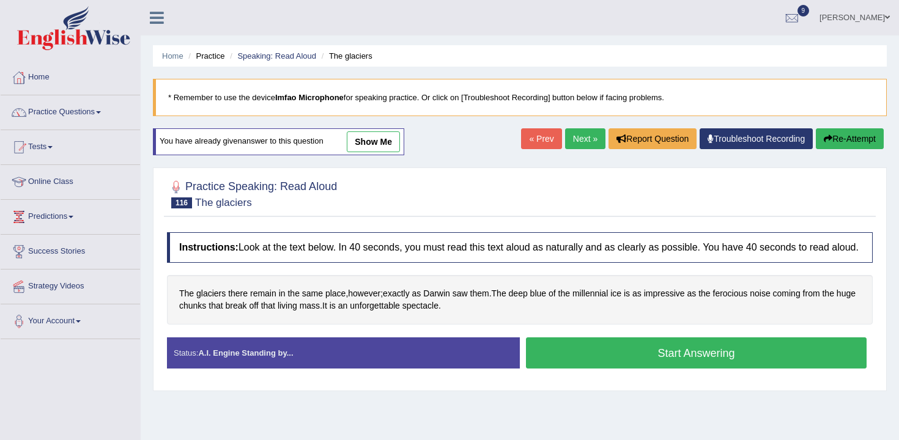
click at [580, 362] on button "Start Answering" at bounding box center [696, 352] width 340 height 31
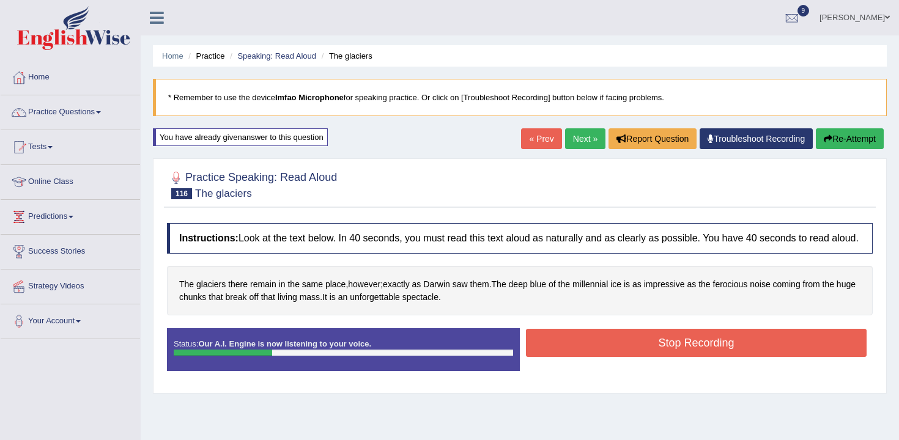
click at [566, 347] on button "Stop Recording" at bounding box center [696, 343] width 340 height 28
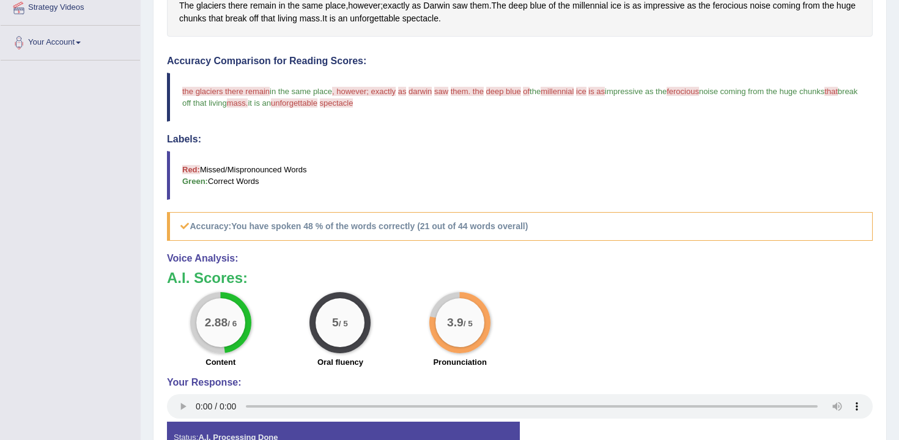
scroll to position [280, 0]
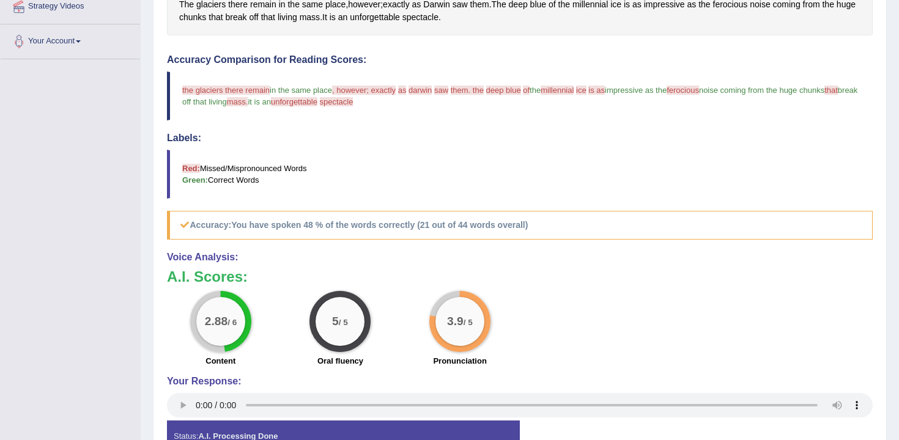
drag, startPoint x: 365, startPoint y: 326, endPoint x: 328, endPoint y: 325, distance: 36.7
click at [328, 325] on div "5 / 5" at bounding box center [339, 321] width 61 height 61
drag, startPoint x: 464, startPoint y: 342, endPoint x: 489, endPoint y: 311, distance: 39.5
click at [490, 311] on div "3.9 / 5 Pronunciation" at bounding box center [460, 330] width 120 height 79
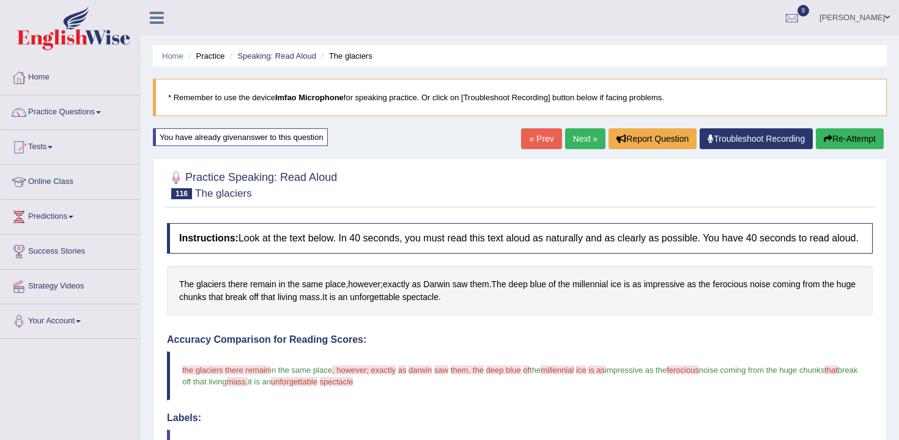
click at [587, 144] on link "Next »" at bounding box center [585, 138] width 40 height 21
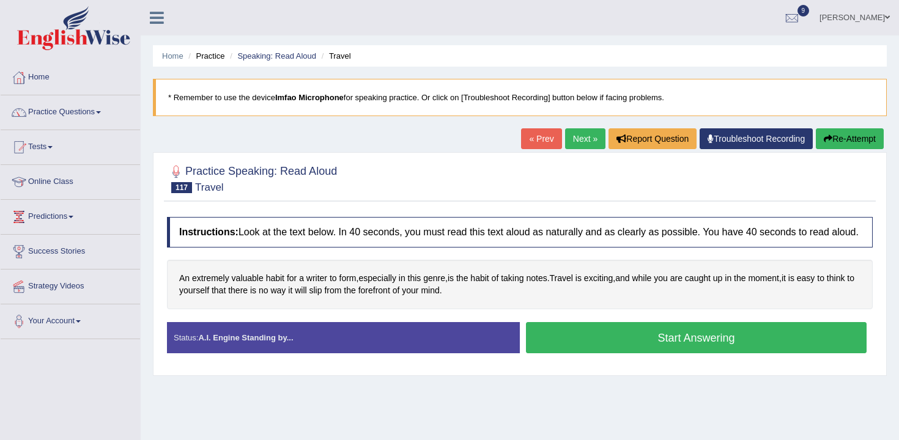
click at [614, 353] on button "Start Answering" at bounding box center [696, 337] width 340 height 31
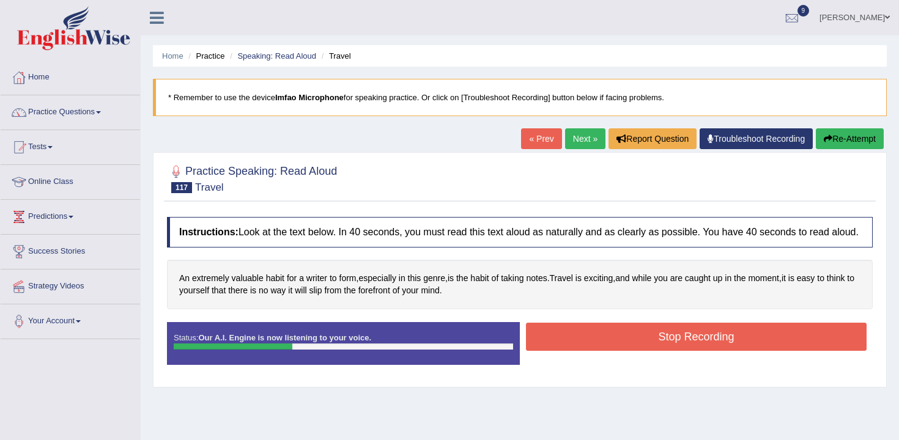
click at [572, 351] on button "Stop Recording" at bounding box center [696, 337] width 340 height 28
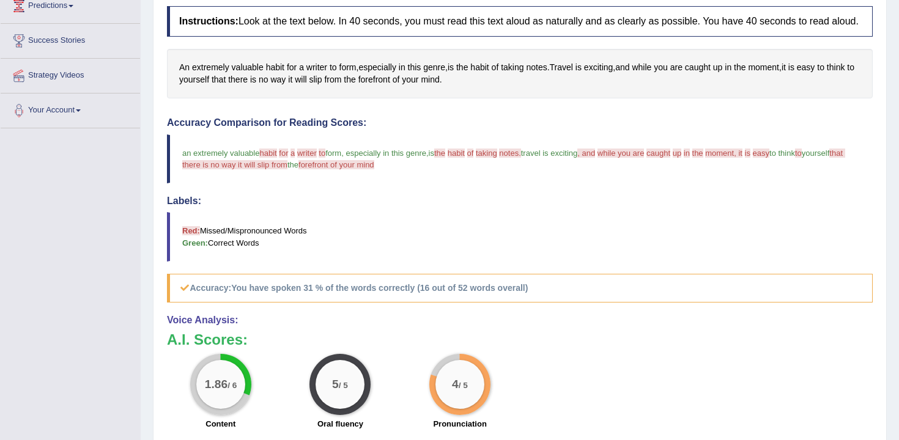
scroll to position [212, 0]
drag, startPoint x: 204, startPoint y: 392, endPoint x: 255, endPoint y: 406, distance: 52.6
click at [253, 406] on div "1.86 / 6 Content" at bounding box center [221, 392] width 120 height 79
click at [327, 406] on div "5 / 5" at bounding box center [339, 383] width 49 height 49
click at [482, 396] on div "4 / 5" at bounding box center [459, 383] width 49 height 49
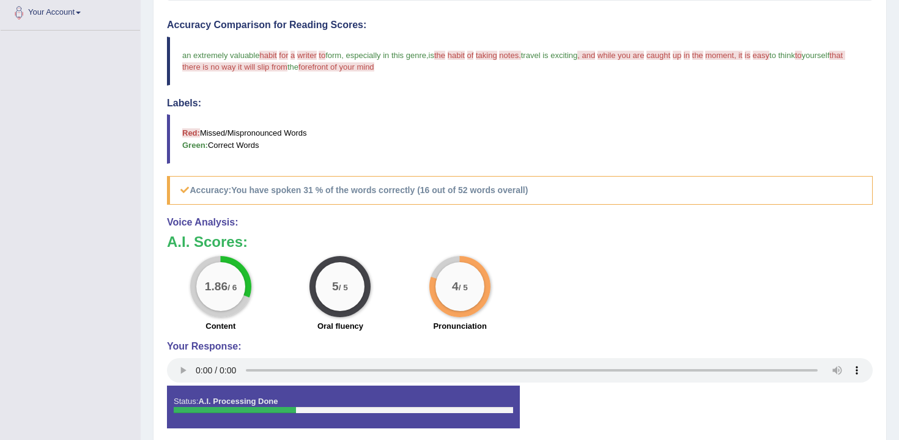
scroll to position [0, 0]
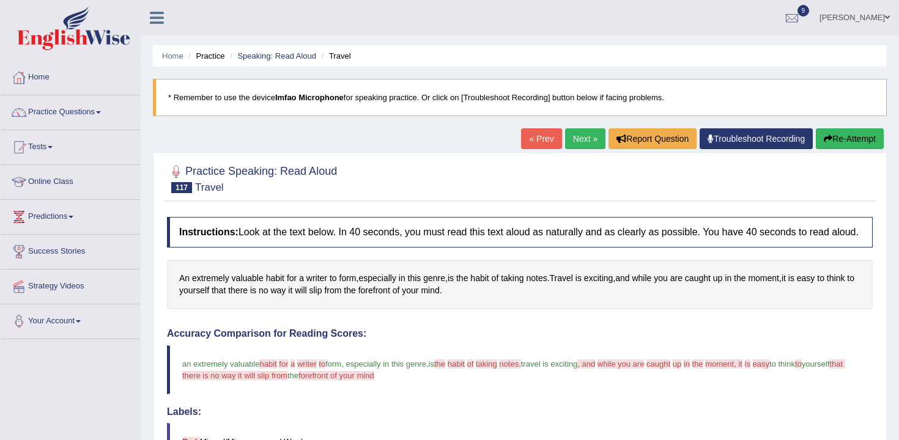
click at [828, 127] on div "Home Practice Speaking: Read Aloud Travel * Remember to use the device Imfao Mi…" at bounding box center [520, 384] width 758 height 769
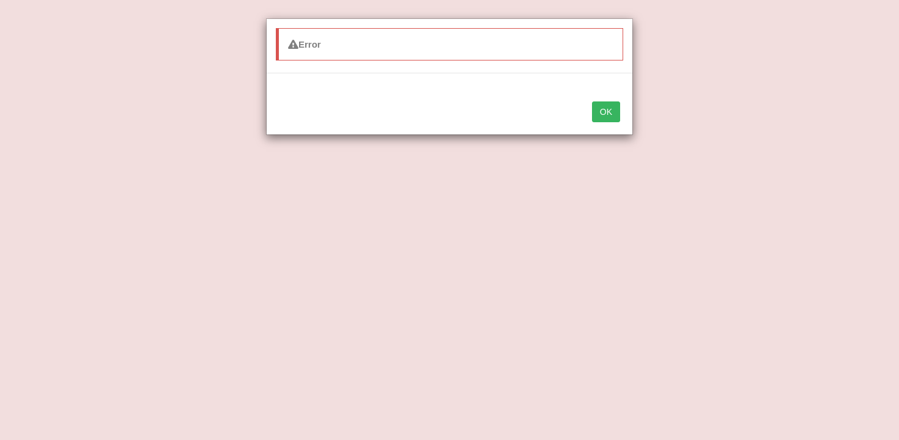
click at [19, 78] on div "Error OK" at bounding box center [449, 220] width 899 height 440
click at [613, 114] on button "OK" at bounding box center [606, 111] width 28 height 21
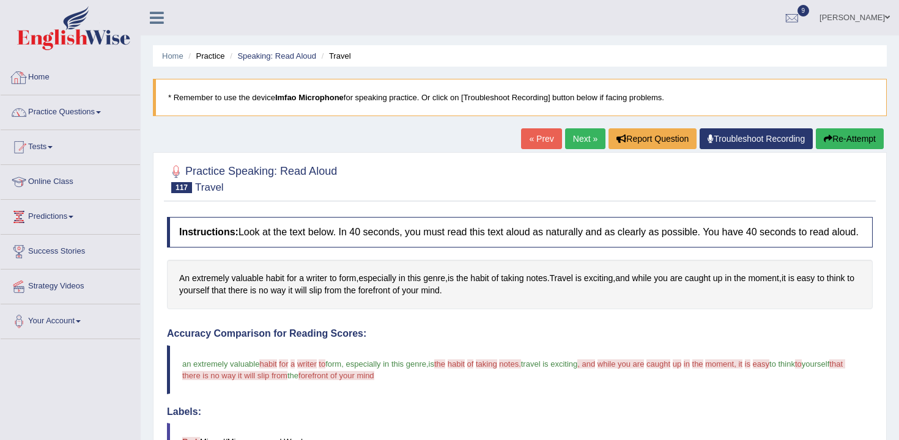
click at [26, 68] on div at bounding box center [19, 77] width 18 height 18
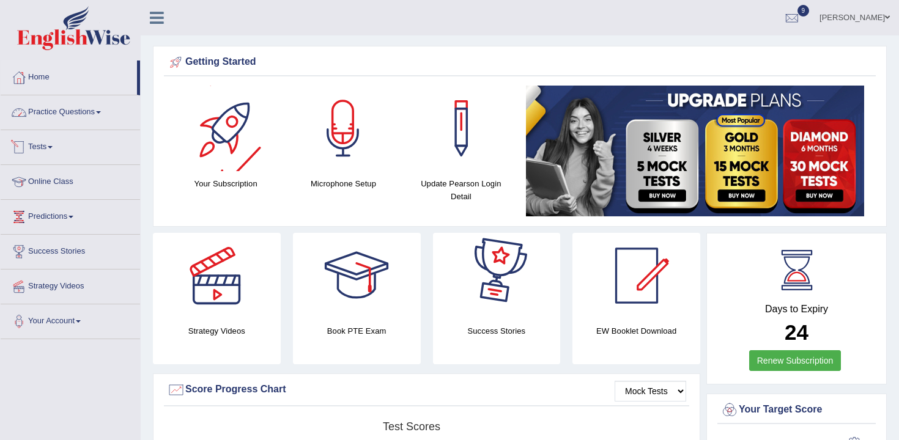
click at [44, 144] on link "Tests" at bounding box center [70, 145] width 139 height 31
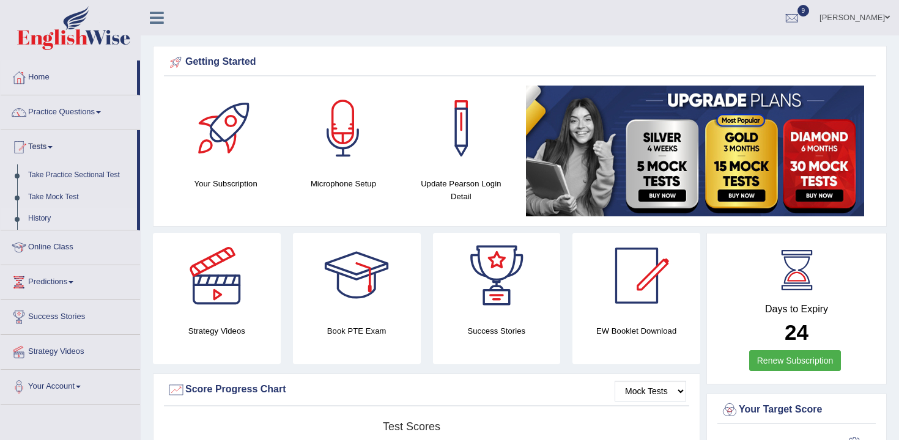
click at [41, 216] on link "History" at bounding box center [80, 219] width 114 height 22
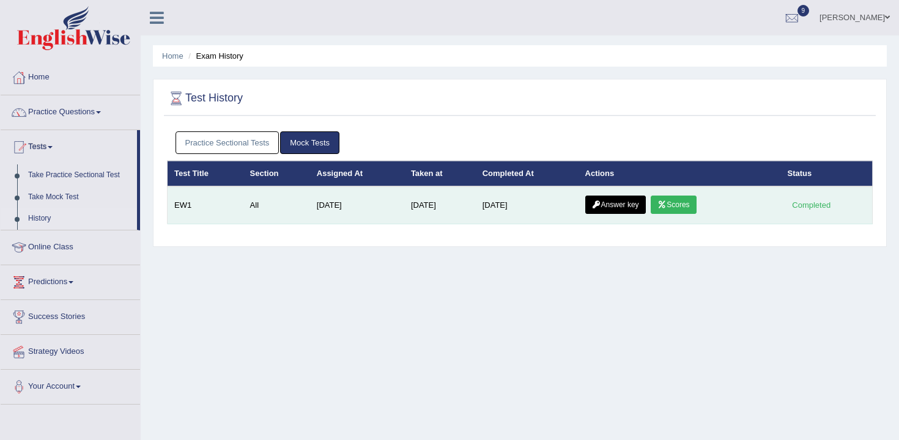
click at [605, 213] on link "Answer key" at bounding box center [615, 205] width 61 height 18
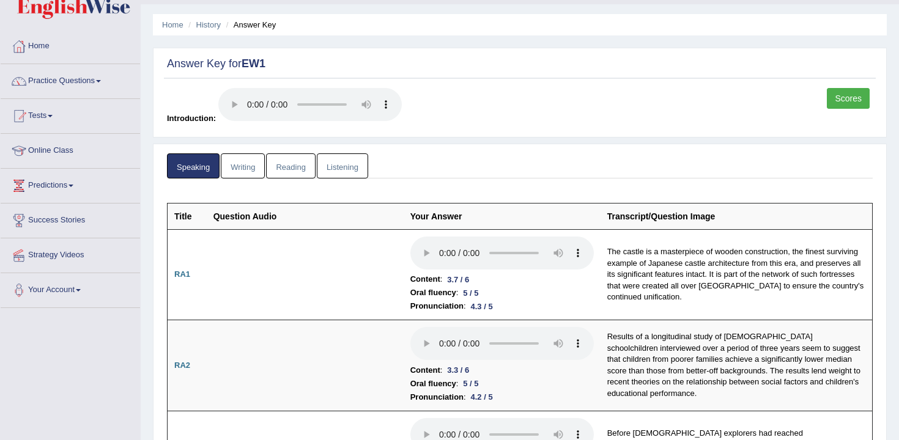
scroll to position [38, 0]
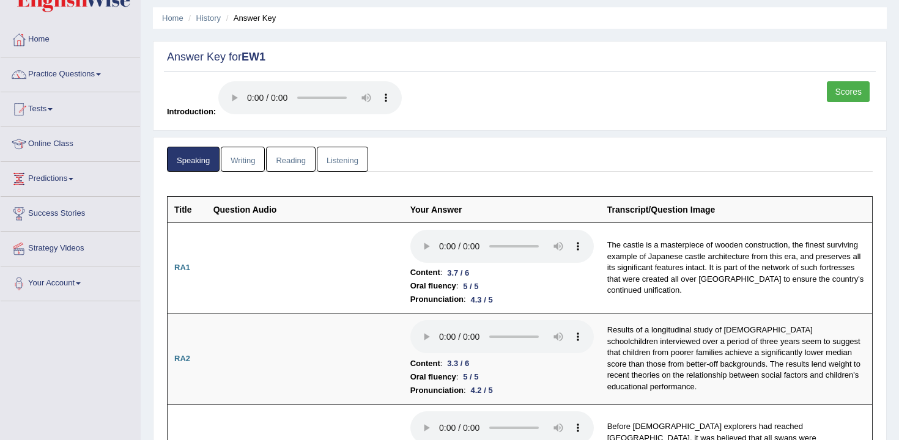
click at [315, 150] on li "Reading" at bounding box center [291, 159] width 50 height 25
click at [324, 153] on link "Listening" at bounding box center [342, 159] width 51 height 25
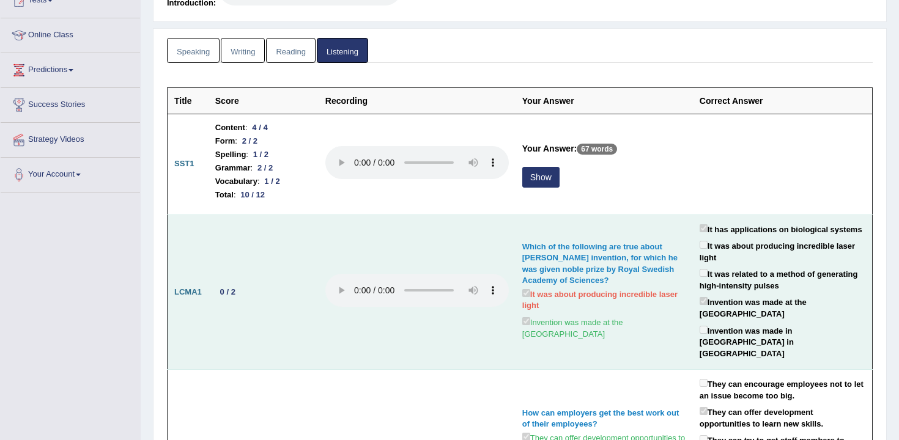
scroll to position [148, 0]
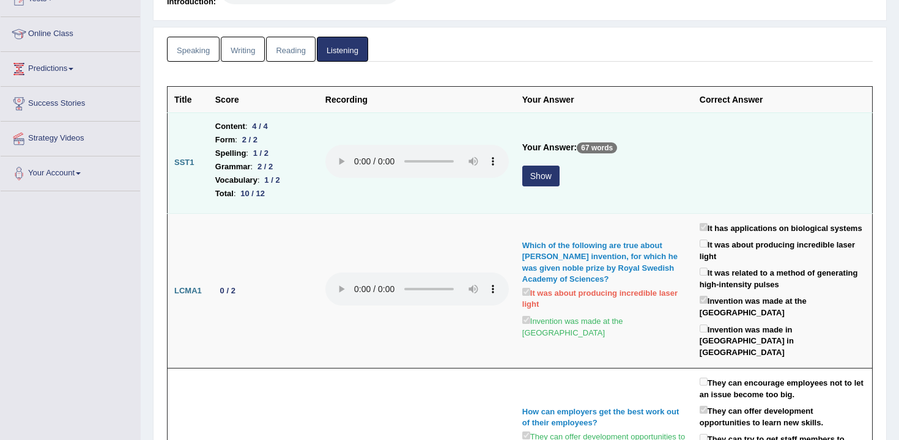
click at [529, 181] on button "Show" at bounding box center [540, 176] width 37 height 21
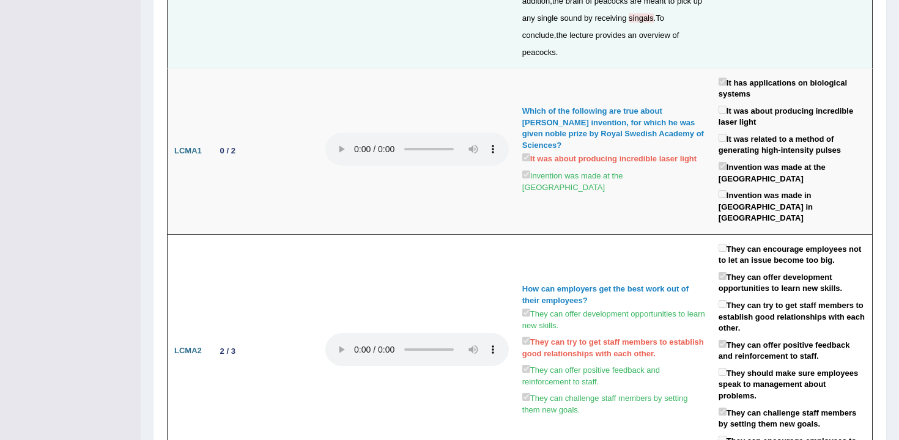
scroll to position [406, 0]
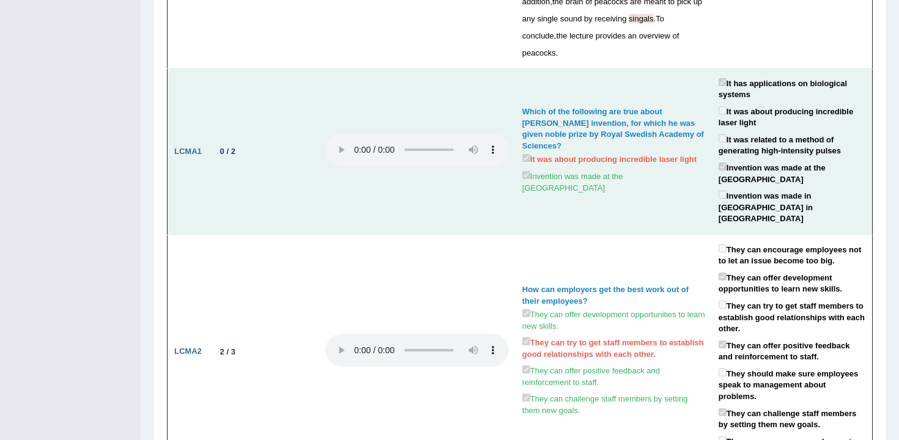
drag, startPoint x: 581, startPoint y: 178, endPoint x: 559, endPoint y: 192, distance: 25.8
click at [559, 193] on td "Which of the following are true about [PERSON_NAME] invention, for which he was…" at bounding box center [613, 151] width 196 height 166
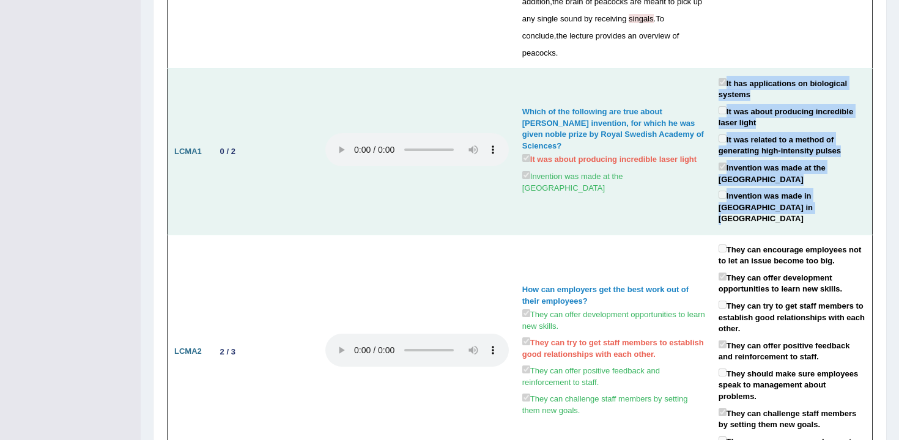
click at [712, 80] on td "It has applications on biological systems It was about producing incredible las…" at bounding box center [792, 151] width 161 height 166
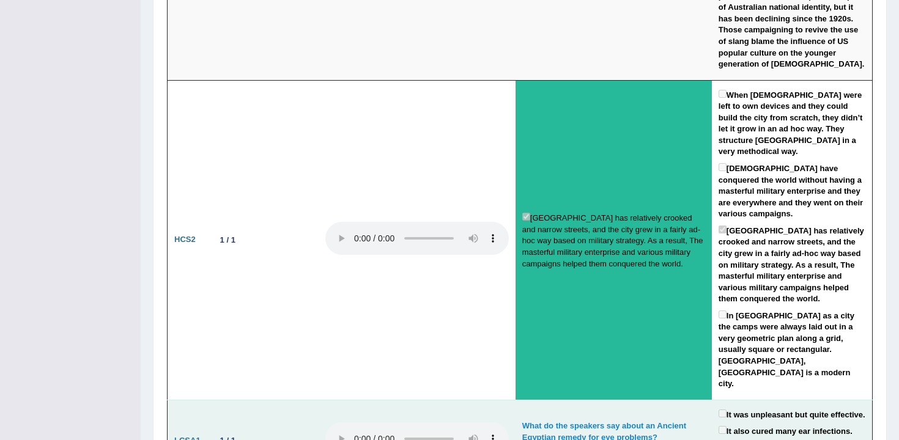
scroll to position [2167, 0]
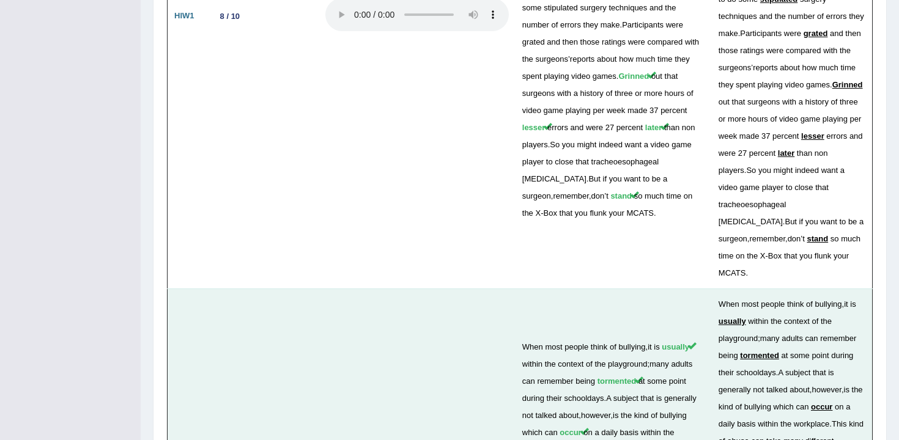
scroll to position [3234, 0]
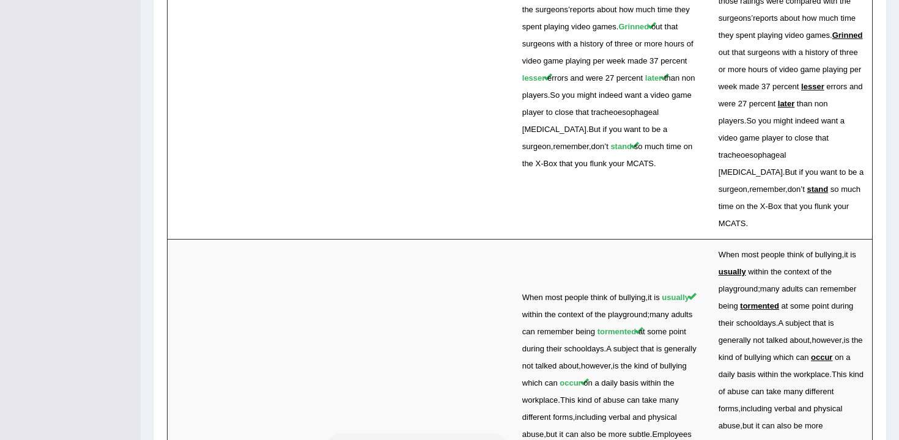
drag, startPoint x: 249, startPoint y: 298, endPoint x: 207, endPoint y: 284, distance: 45.0
